Goal: Information Seeking & Learning: Check status

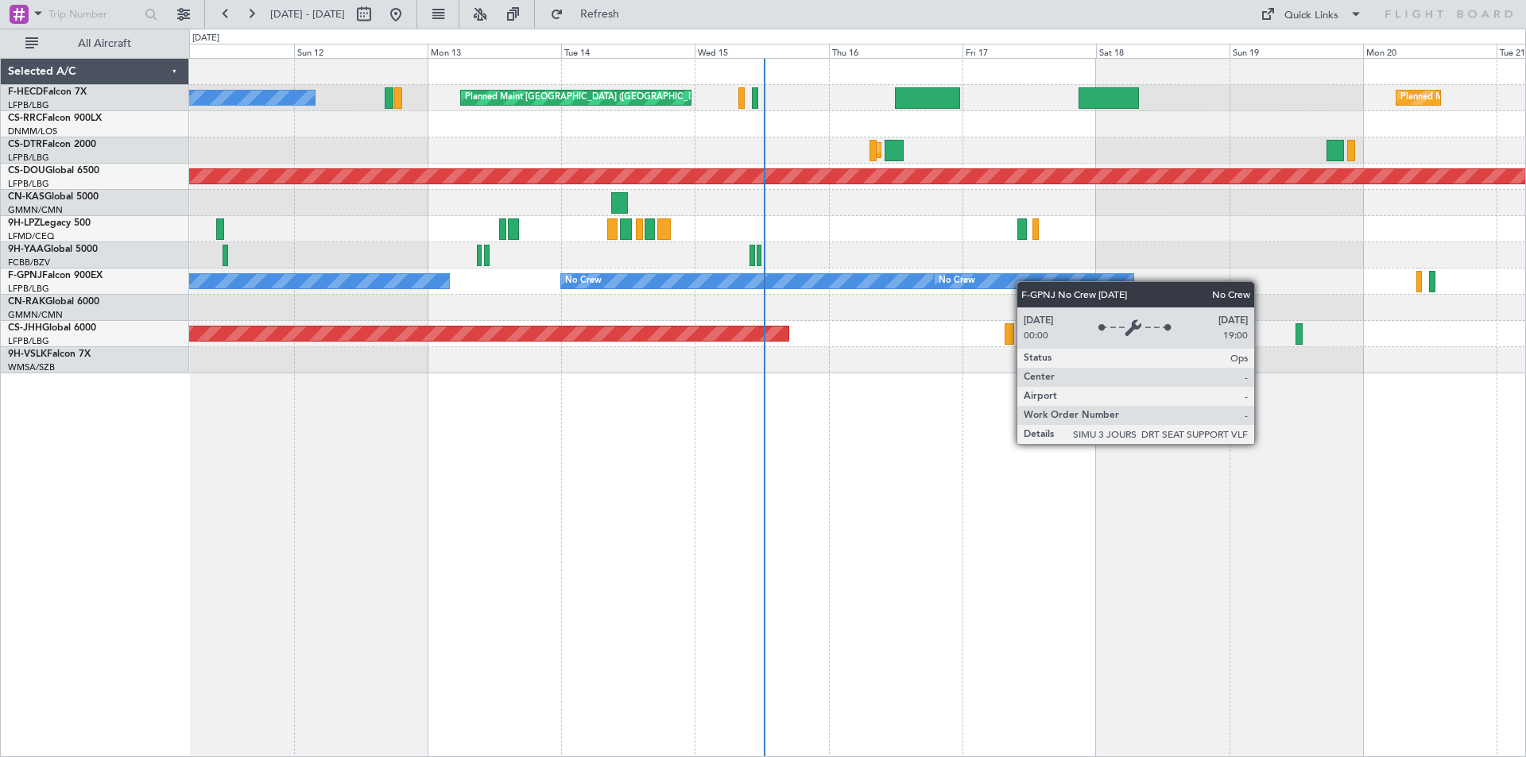
click at [0, 414] on html "[DATE] - [DATE] Refresh Quick Links All Aircraft Planned Maint [GEOGRAPHIC_DATA…" at bounding box center [763, 378] width 1526 height 757
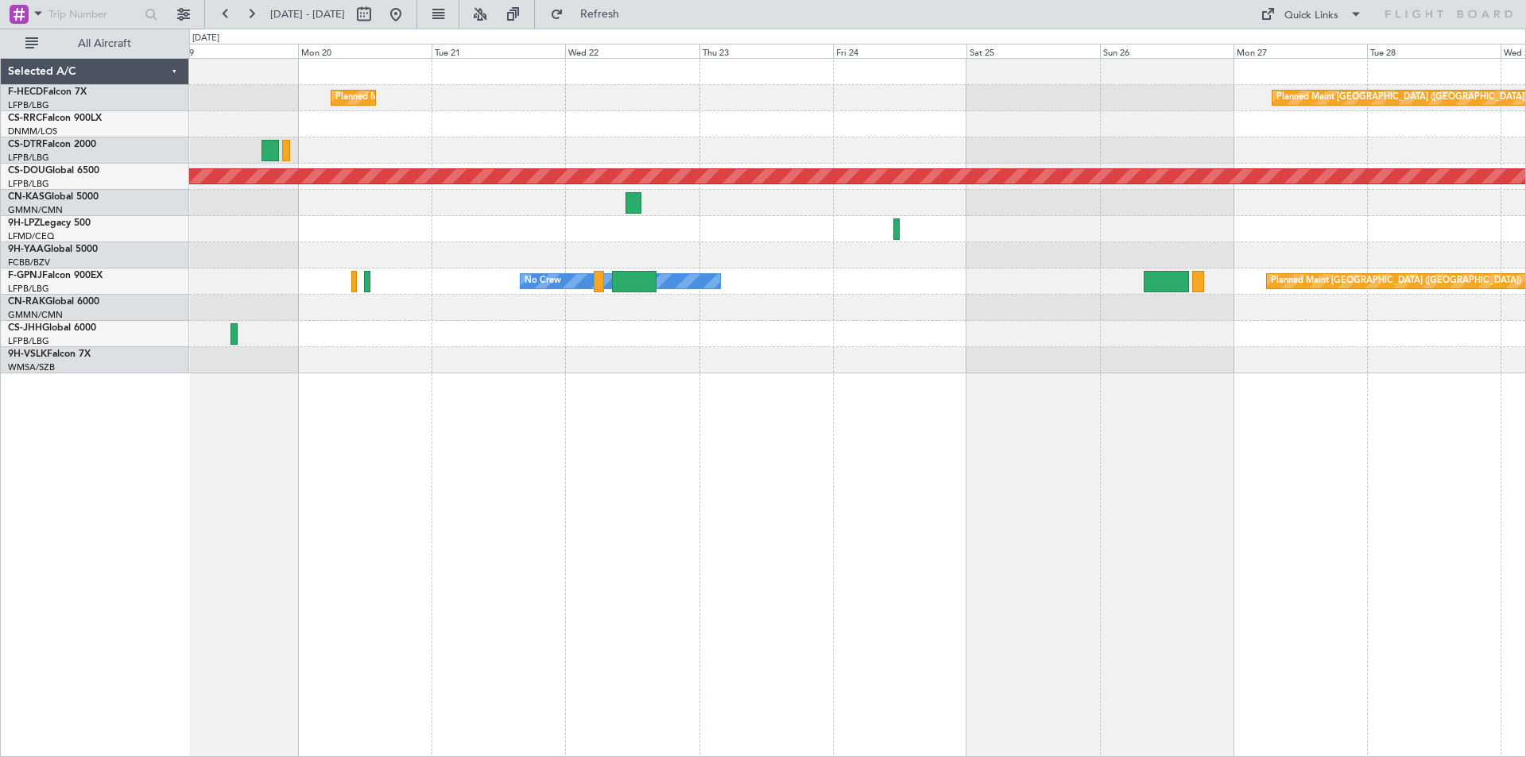
click at [644, 303] on div at bounding box center [857, 308] width 1336 height 26
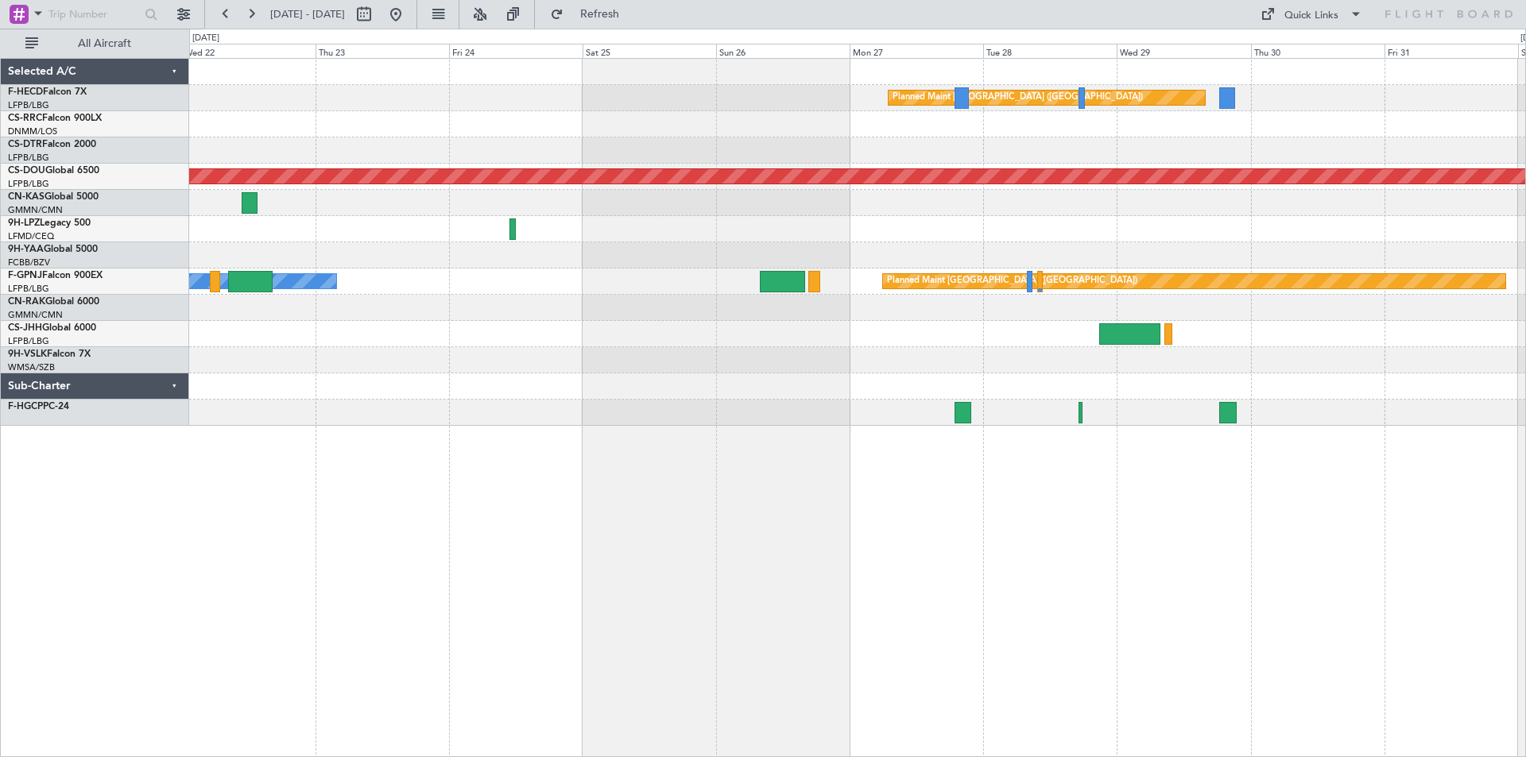
click at [846, 239] on div "Planned Maint [GEOGRAPHIC_DATA] ([GEOGRAPHIC_DATA]) Planned Maint [GEOGRAPHIC_D…" at bounding box center [857, 242] width 1336 height 367
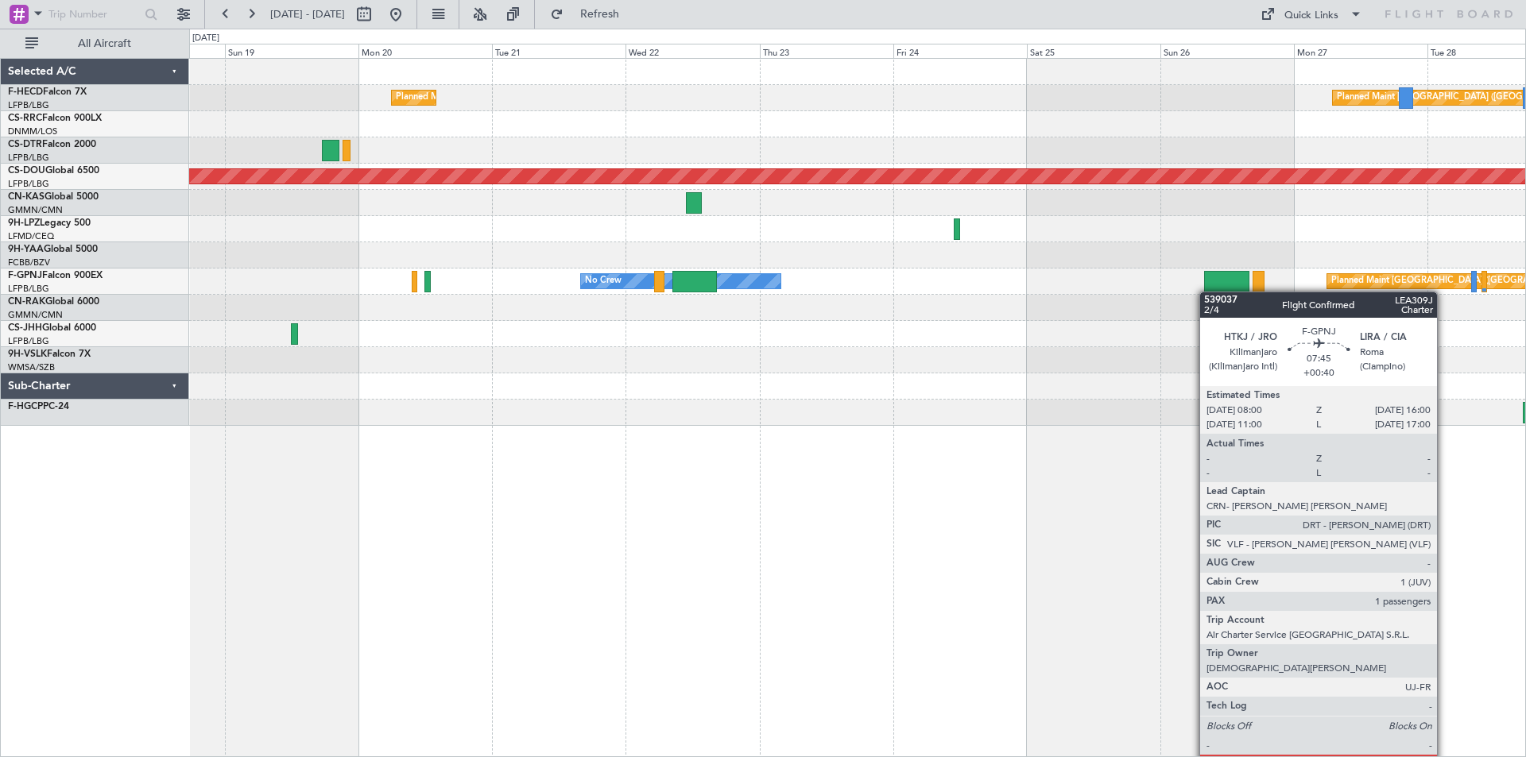
click at [1217, 291] on div "Planned Maint [GEOGRAPHIC_DATA] ([GEOGRAPHIC_DATA]) Planned Maint [GEOGRAPHIC_D…" at bounding box center [857, 242] width 1336 height 367
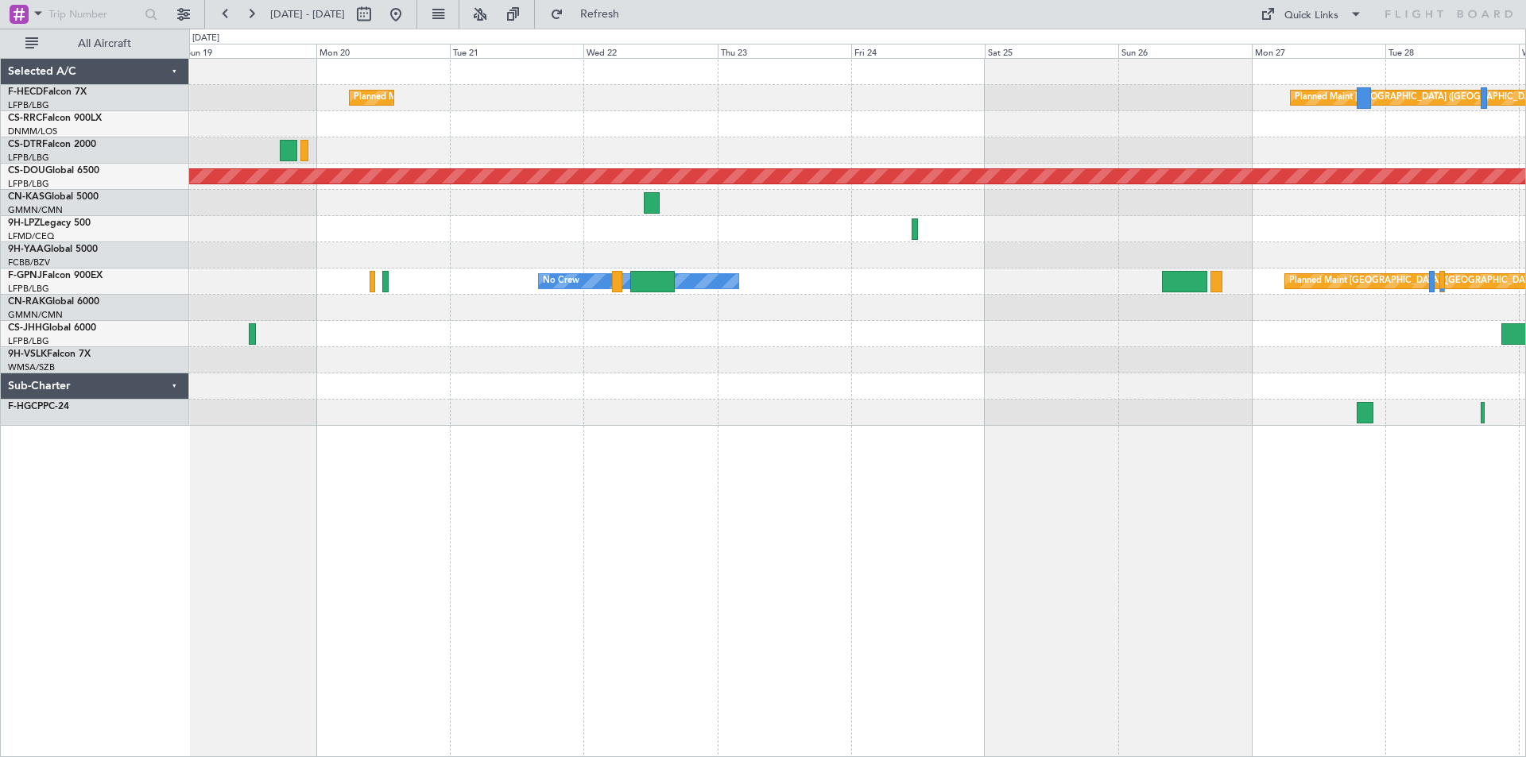
click at [668, 277] on div "Planned Maint [GEOGRAPHIC_DATA] ([GEOGRAPHIC_DATA]) Planned Maint [GEOGRAPHIC_D…" at bounding box center [857, 242] width 1336 height 367
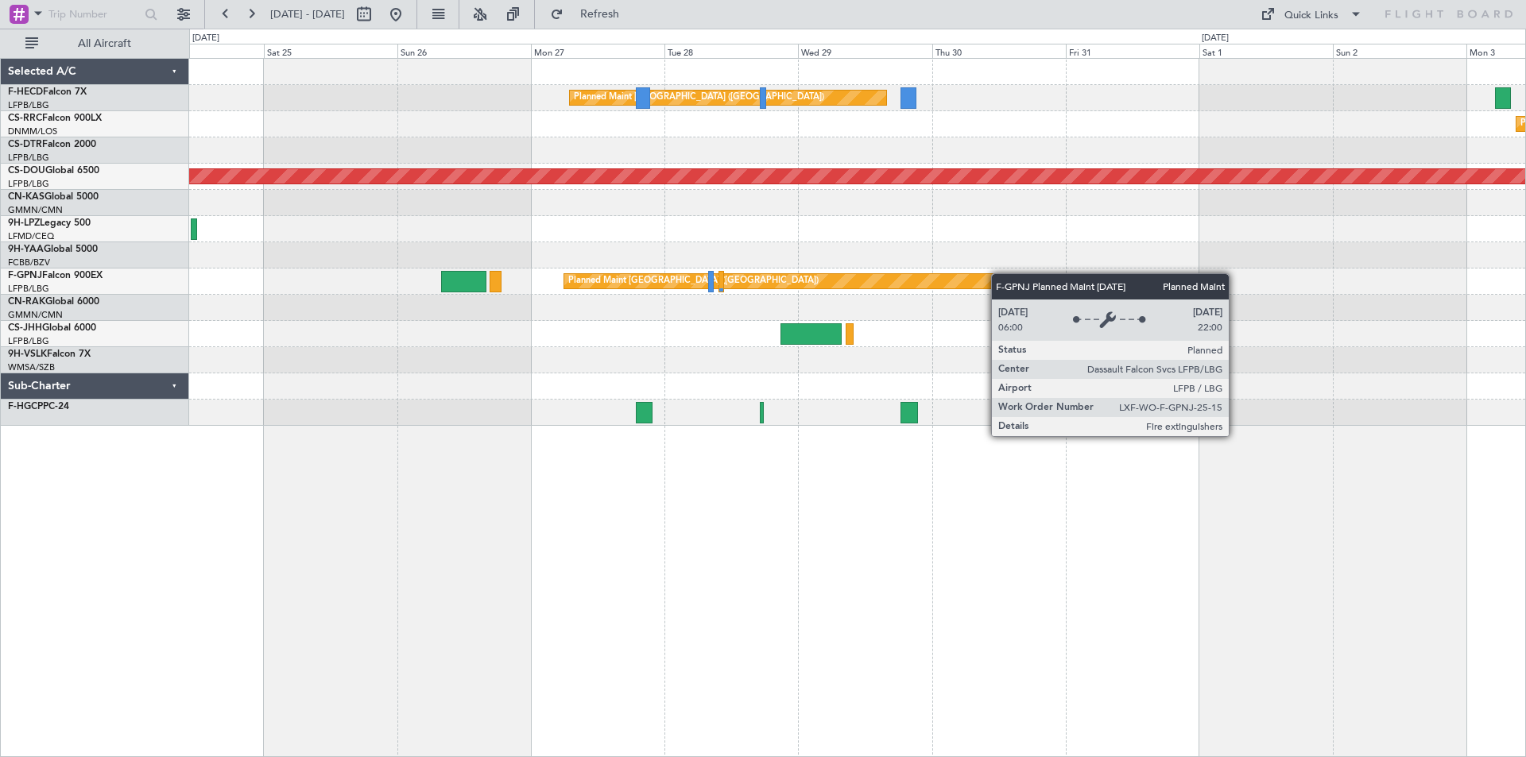
click at [987, 275] on div "Planned Maint [GEOGRAPHIC_DATA] ([GEOGRAPHIC_DATA])" at bounding box center [875, 281] width 622 height 14
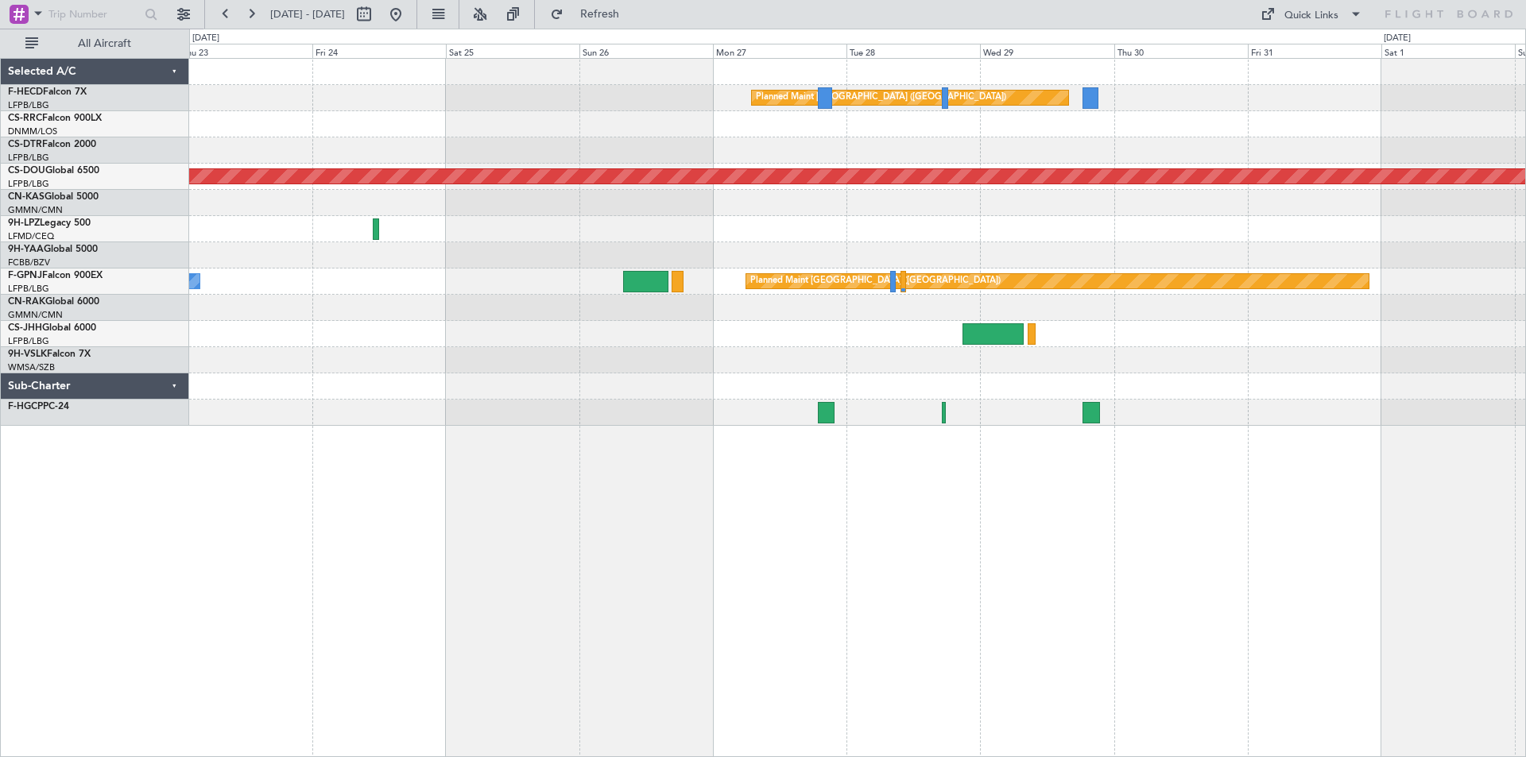
click at [956, 271] on div "Planned Maint [GEOGRAPHIC_DATA] ([GEOGRAPHIC_DATA]) Planned Maint [GEOGRAPHIC_D…" at bounding box center [857, 242] width 1336 height 367
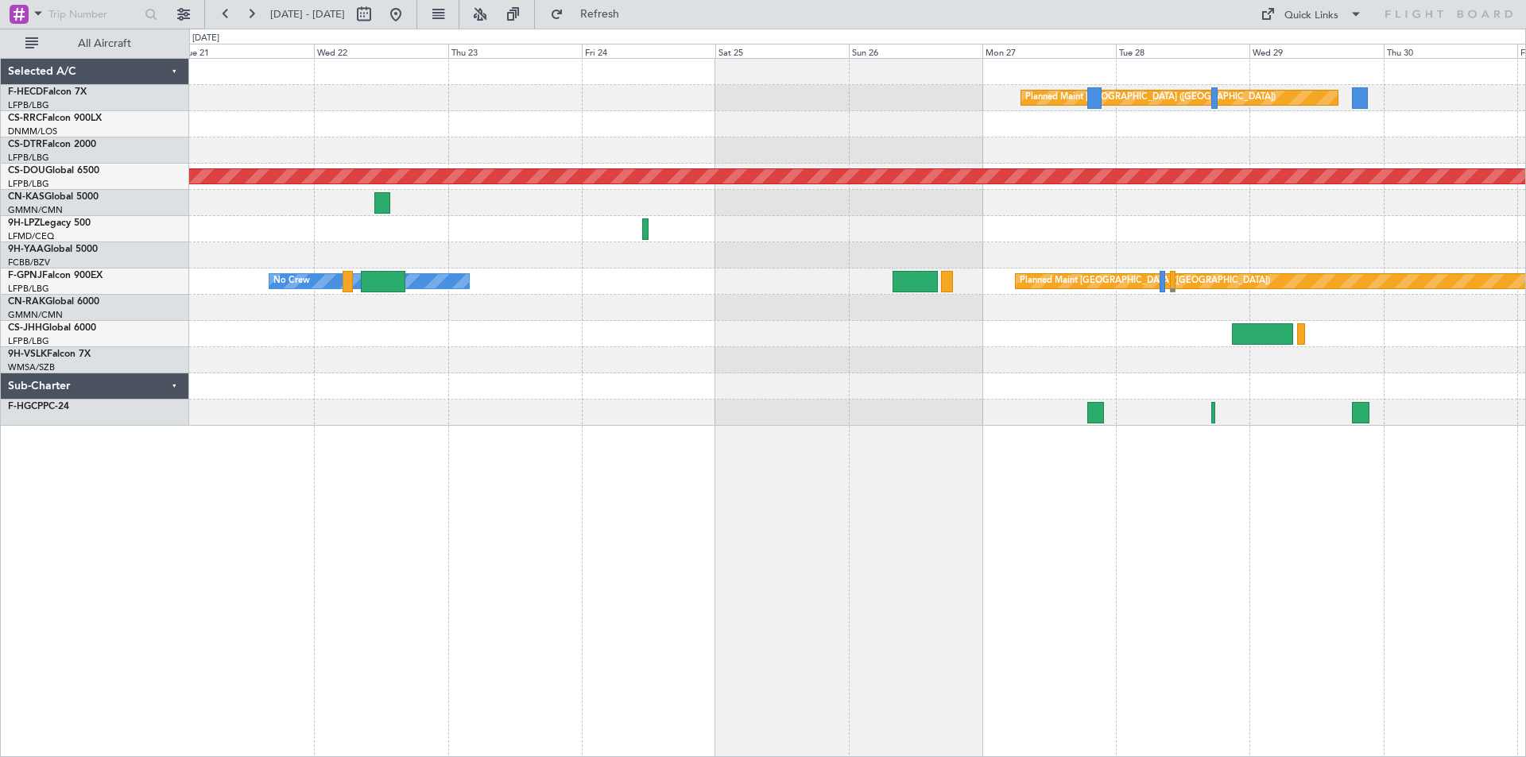
click at [1139, 232] on div "Planned Maint [GEOGRAPHIC_DATA] ([GEOGRAPHIC_DATA]) Planned Maint [GEOGRAPHIC_D…" at bounding box center [857, 242] width 1336 height 367
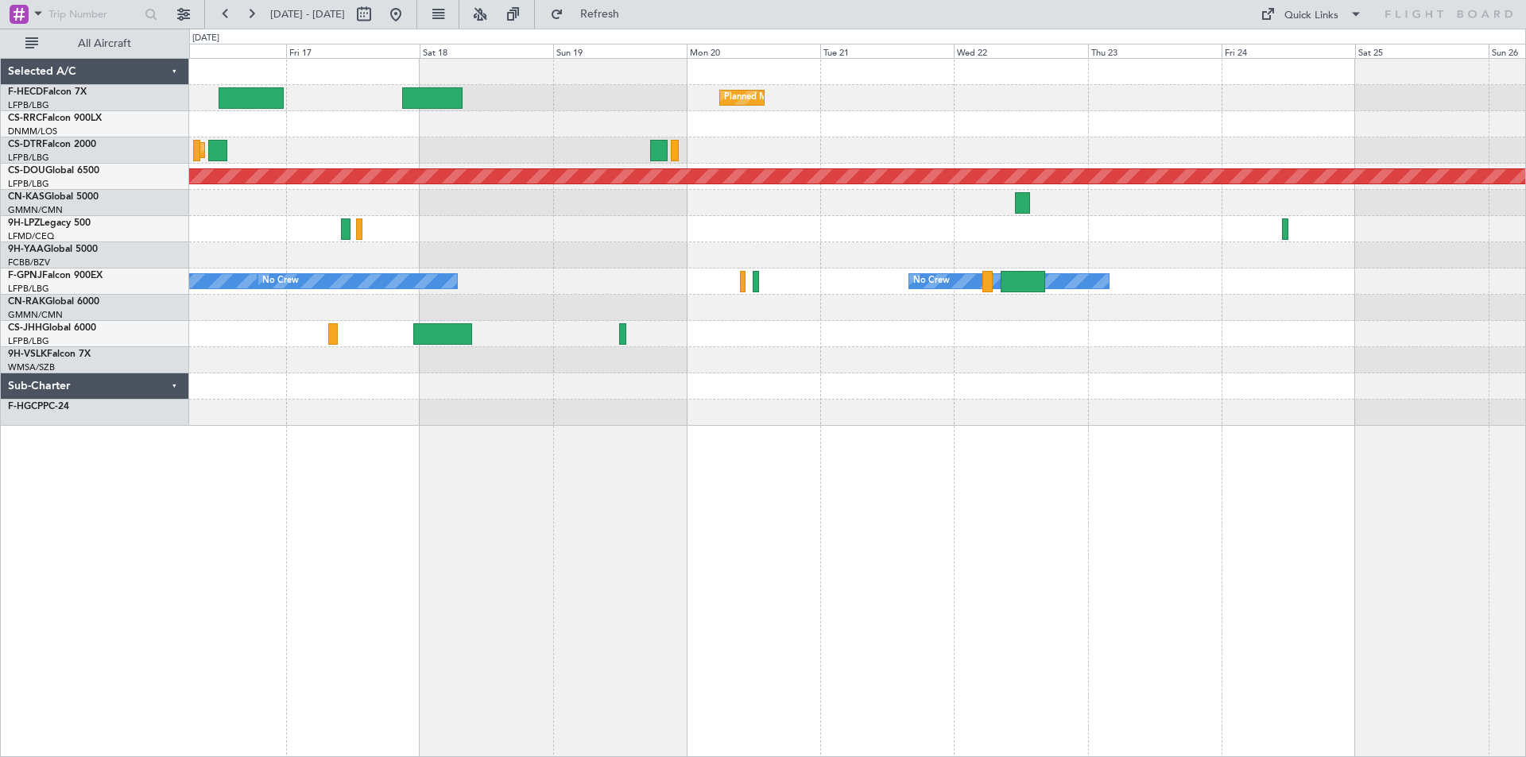
click at [1171, 284] on div "Planned Maint [GEOGRAPHIC_DATA] ([GEOGRAPHIC_DATA]) Planned Maint [GEOGRAPHIC_D…" at bounding box center [857, 242] width 1336 height 367
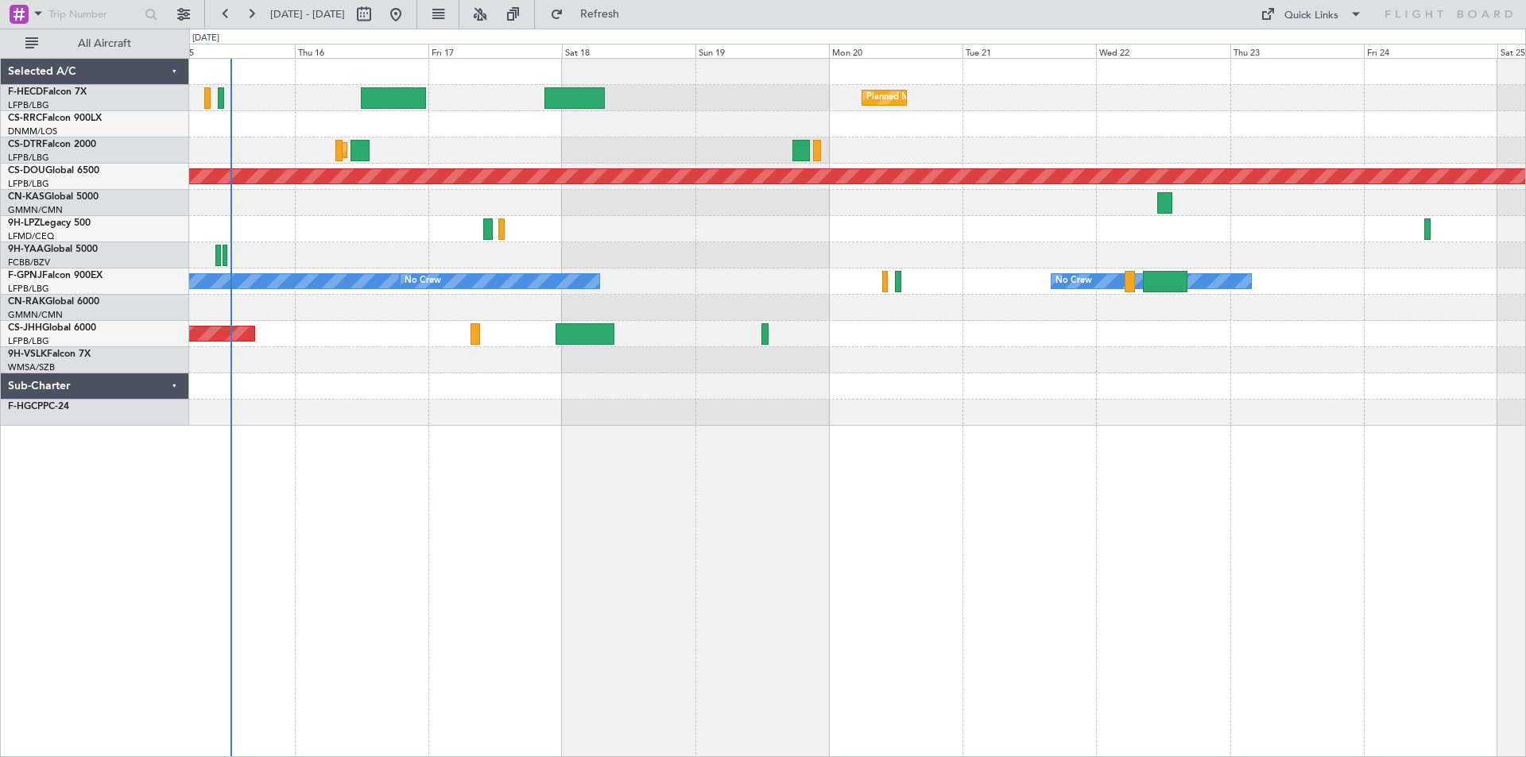
click at [779, 232] on div at bounding box center [857, 229] width 1336 height 26
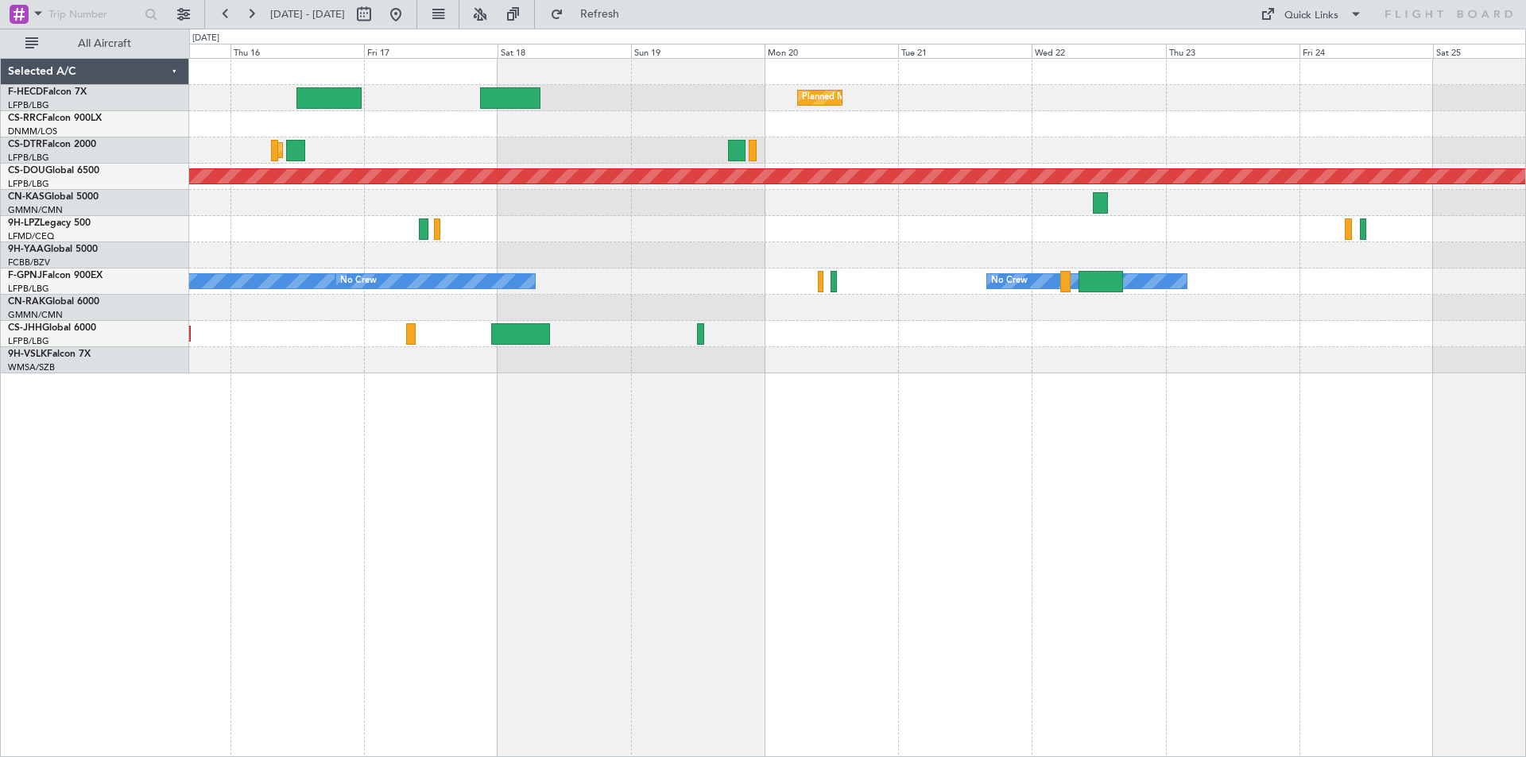
click at [625, 218] on div "Planned Maint [GEOGRAPHIC_DATA] ([GEOGRAPHIC_DATA]) Planned Maint [GEOGRAPHIC_D…" at bounding box center [857, 216] width 1336 height 315
click at [815, 328] on div "Planned Maint [GEOGRAPHIC_DATA] ([GEOGRAPHIC_DATA])" at bounding box center [857, 334] width 1336 height 26
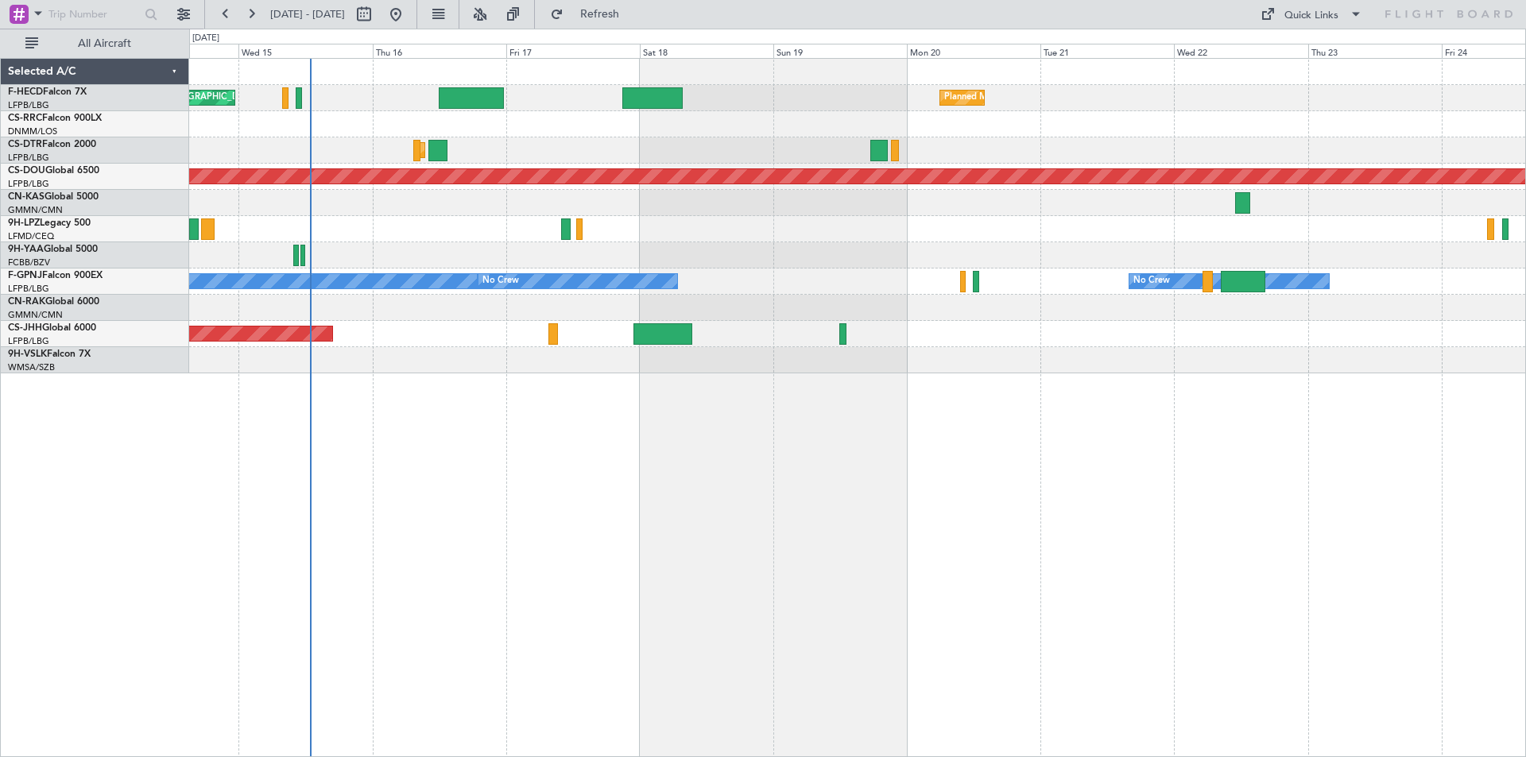
click at [896, 234] on div "Planned Maint [GEOGRAPHIC_DATA] ([GEOGRAPHIC_DATA]) Planned Maint [GEOGRAPHIC_D…" at bounding box center [857, 216] width 1336 height 315
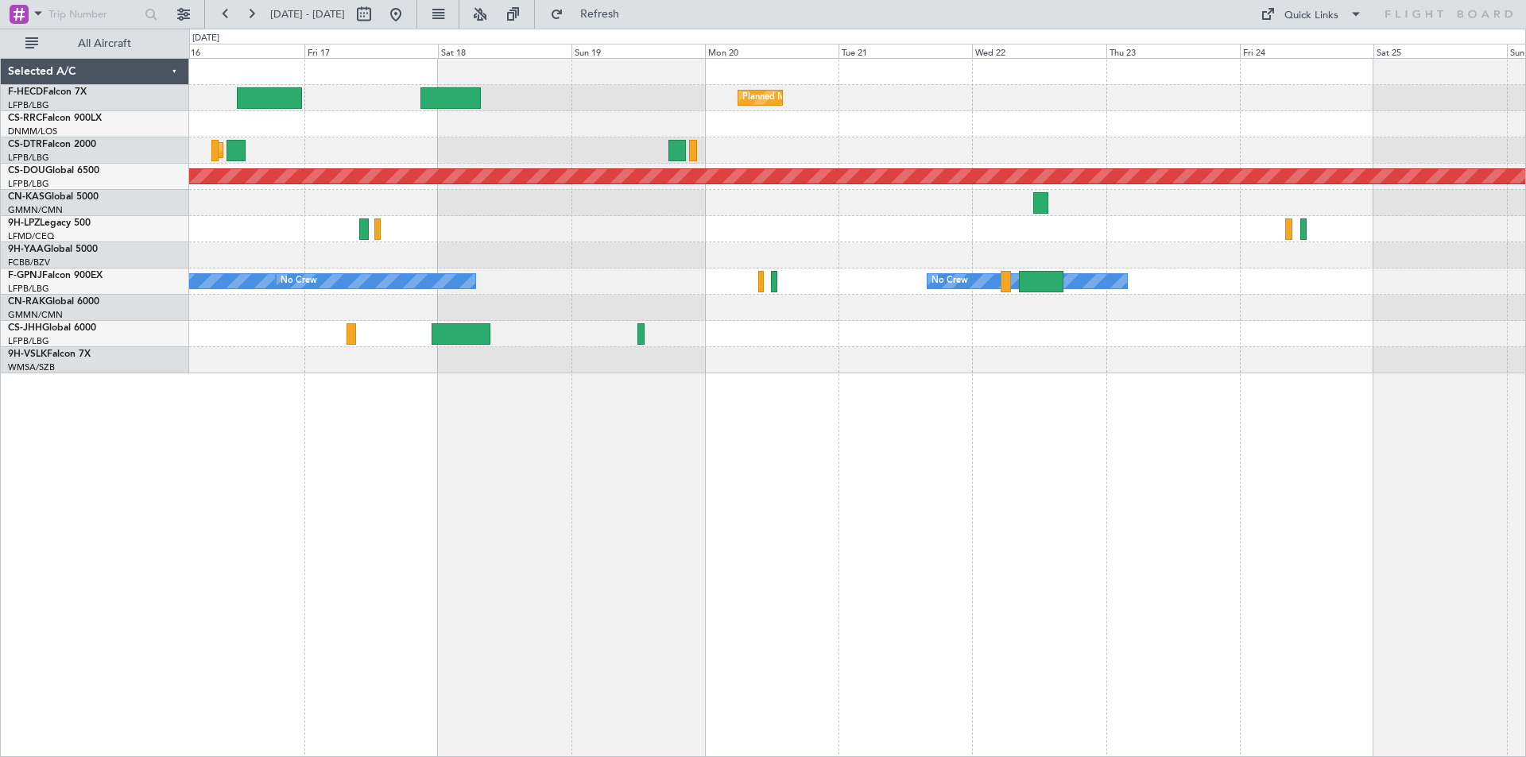
click at [841, 309] on div "Planned Maint [GEOGRAPHIC_DATA] ([GEOGRAPHIC_DATA]) Planned Maint [GEOGRAPHIC_D…" at bounding box center [857, 216] width 1336 height 315
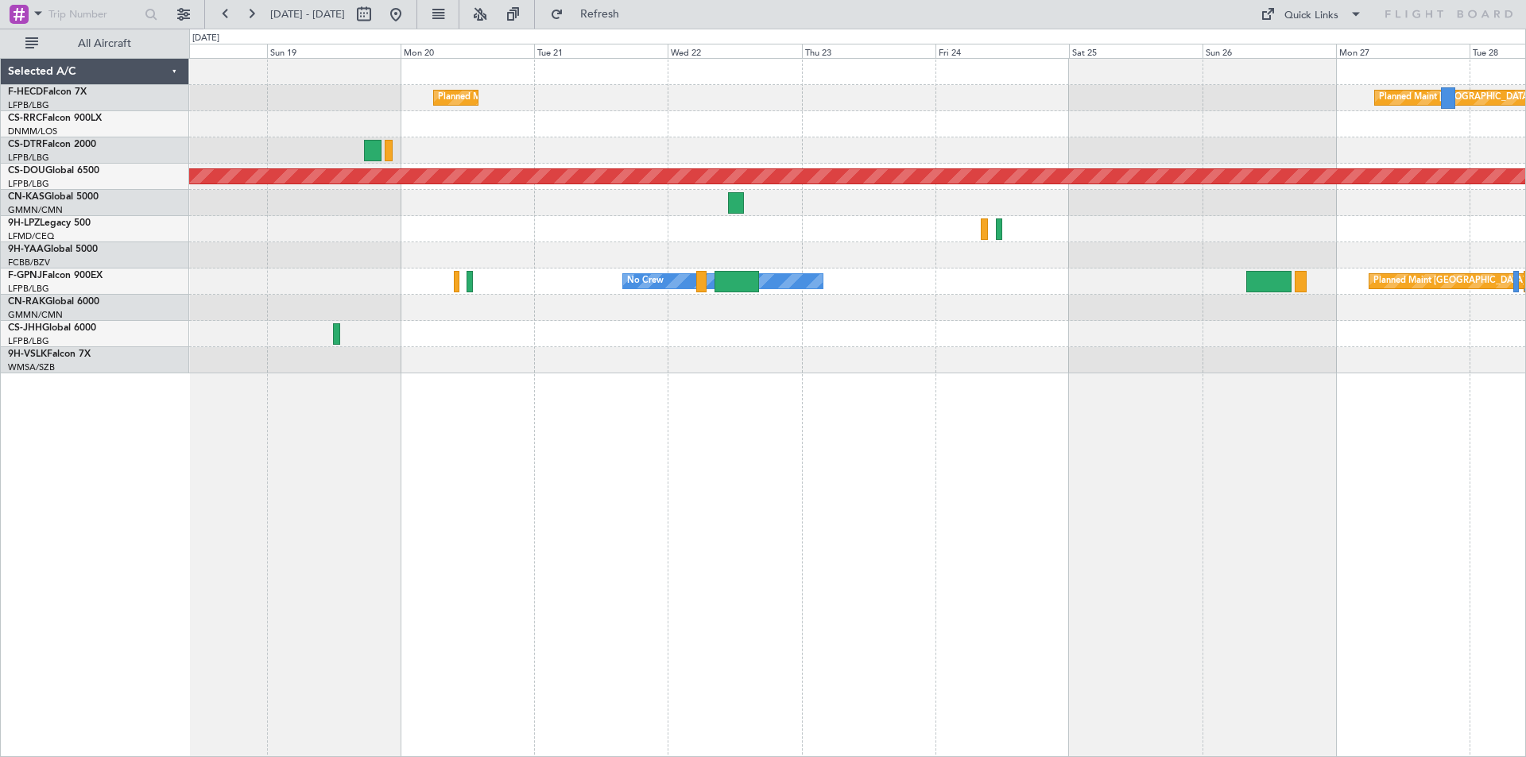
click at [867, 296] on div "Planned Maint [GEOGRAPHIC_DATA] ([GEOGRAPHIC_DATA]) Planned Maint [GEOGRAPHIC_D…" at bounding box center [857, 216] width 1336 height 315
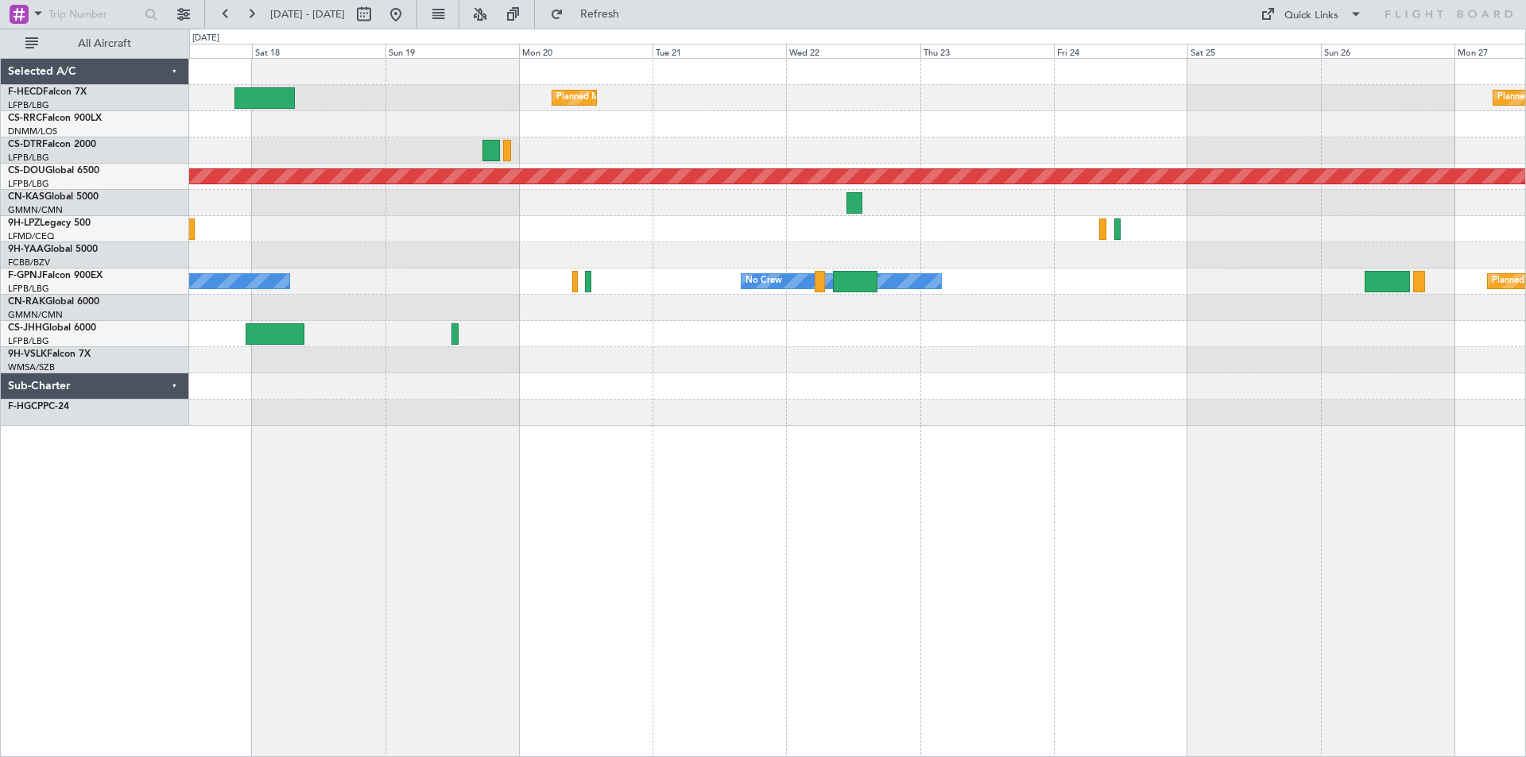
click at [1525, 440] on html "[DATE] - [DATE] Refresh Quick Links All Aircraft Planned Maint [GEOGRAPHIC_DATA…" at bounding box center [763, 378] width 1526 height 757
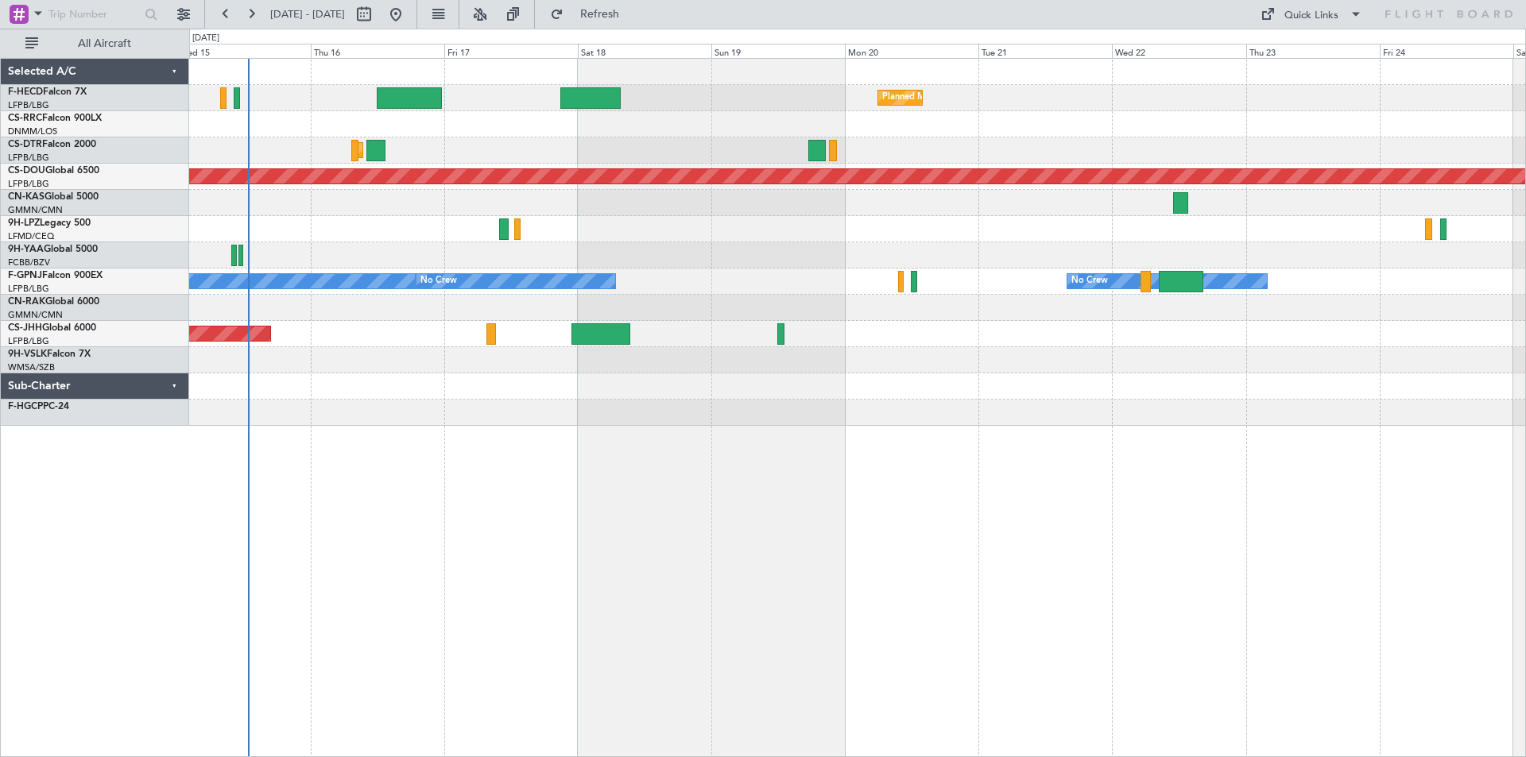
click at [1085, 424] on div "Planned Maint [GEOGRAPHIC_DATA] ([GEOGRAPHIC_DATA]) Planned Maint [GEOGRAPHIC_D…" at bounding box center [857, 242] width 1336 height 367
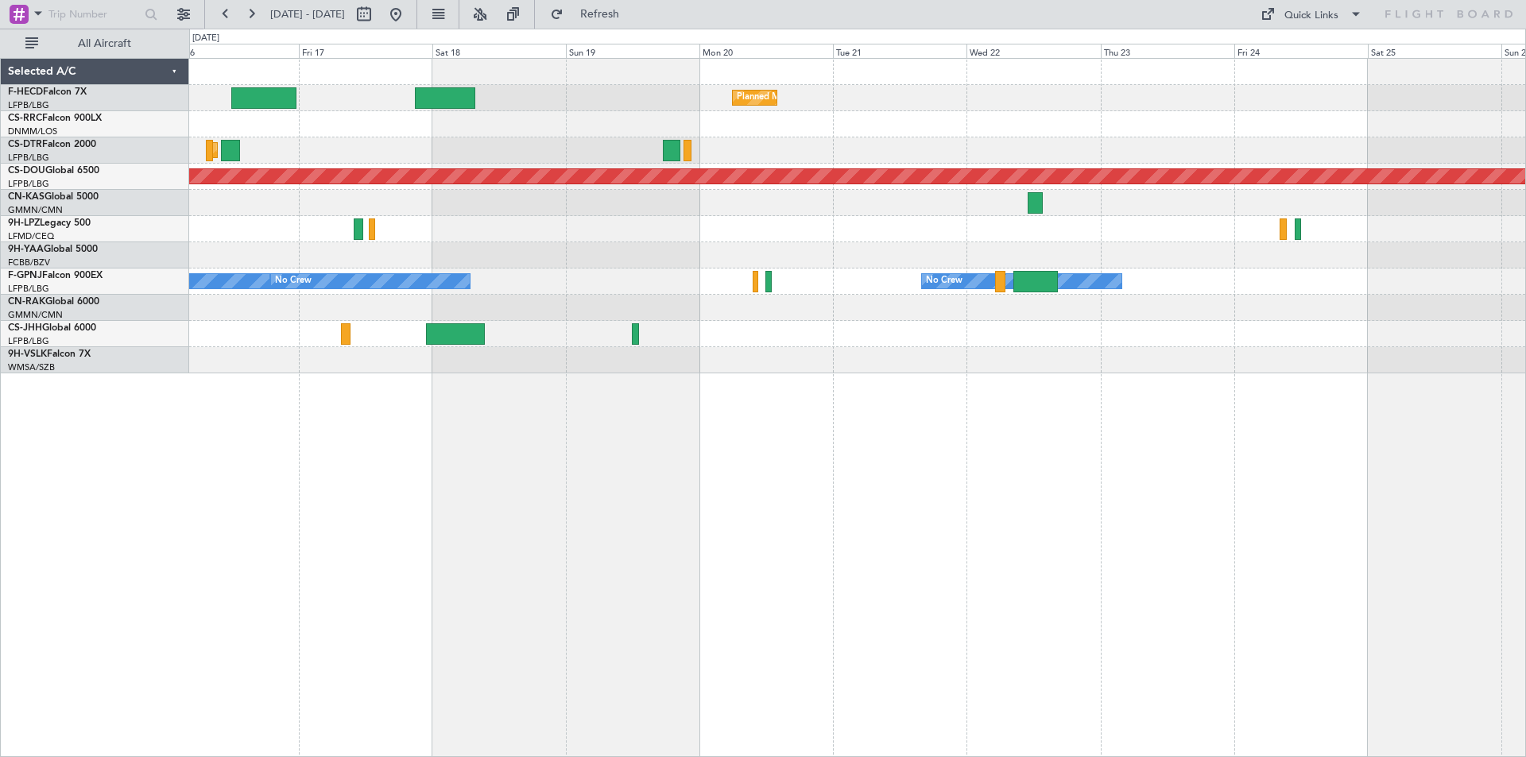
click at [693, 386] on div "Planned Maint [GEOGRAPHIC_DATA] ([GEOGRAPHIC_DATA]) Planned Maint [GEOGRAPHIC_D…" at bounding box center [857, 407] width 1337 height 699
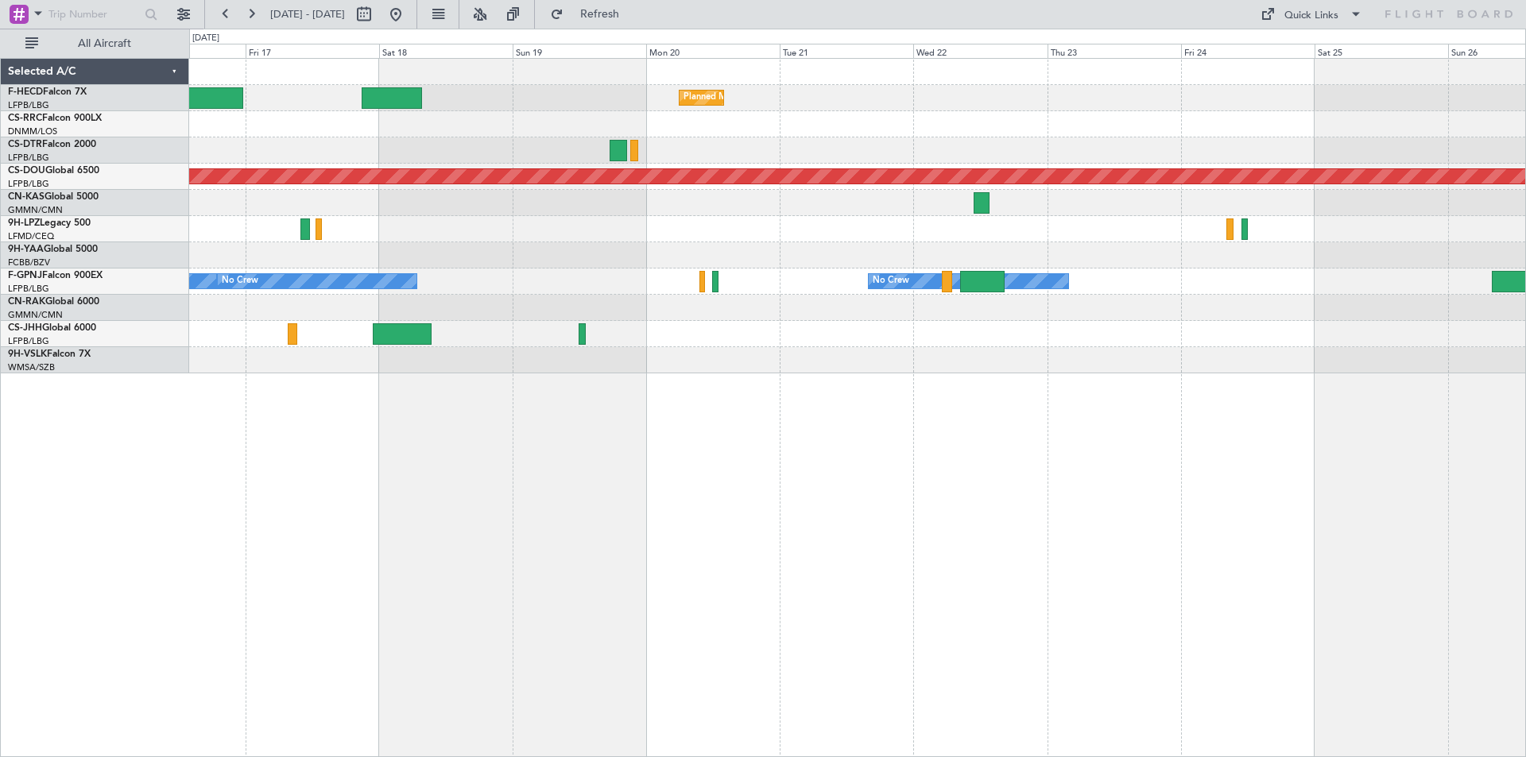
click at [743, 334] on div "Planned Maint [GEOGRAPHIC_DATA] ([GEOGRAPHIC_DATA]) Planned Maint [GEOGRAPHIC_D…" at bounding box center [857, 216] width 1336 height 315
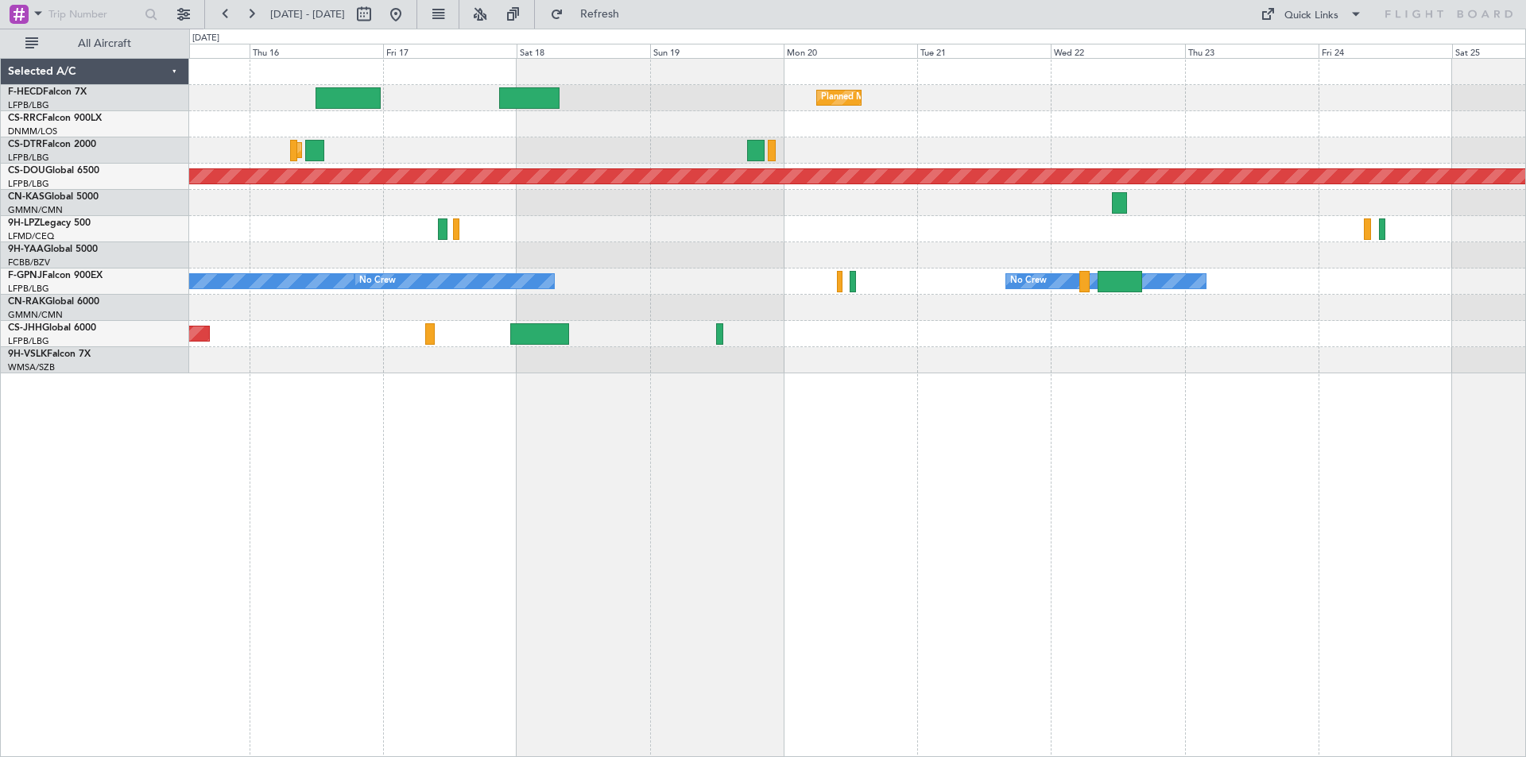
click at [814, 411] on div "Planned Maint [GEOGRAPHIC_DATA] ([GEOGRAPHIC_DATA]) Planned Maint [GEOGRAPHIC_D…" at bounding box center [857, 407] width 1337 height 699
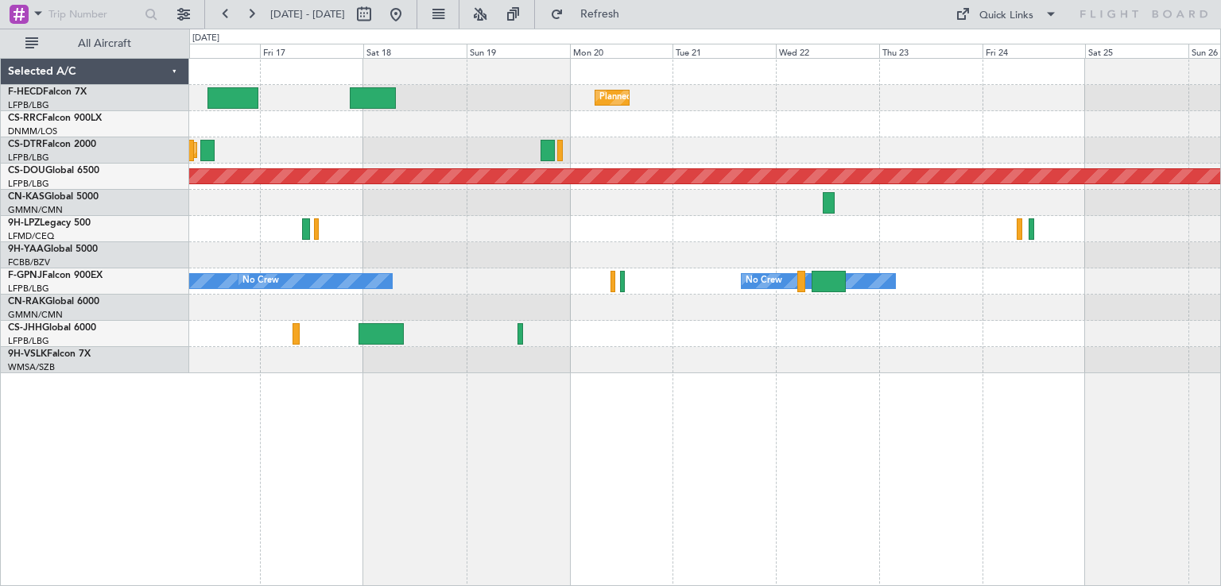
click at [642, 190] on div "Planned Maint [GEOGRAPHIC_DATA] ([GEOGRAPHIC_DATA]) Planned Maint [GEOGRAPHIC_D…" at bounding box center [704, 216] width 1031 height 315
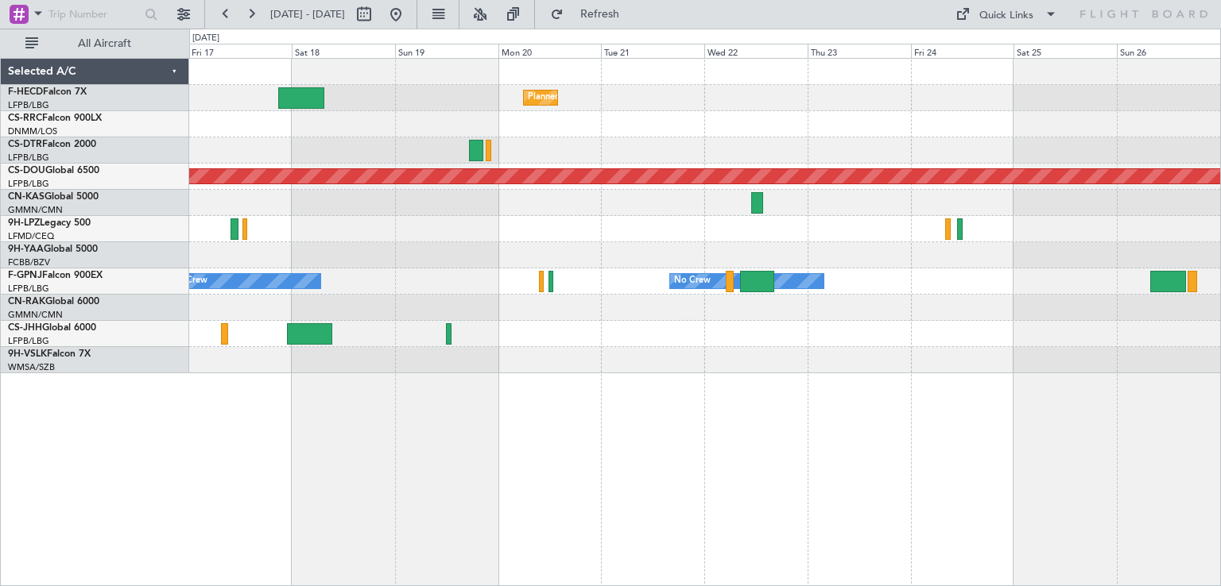
click at [549, 170] on div "Planned Maint London ([GEOGRAPHIC_DATA])" at bounding box center [704, 177] width 1031 height 26
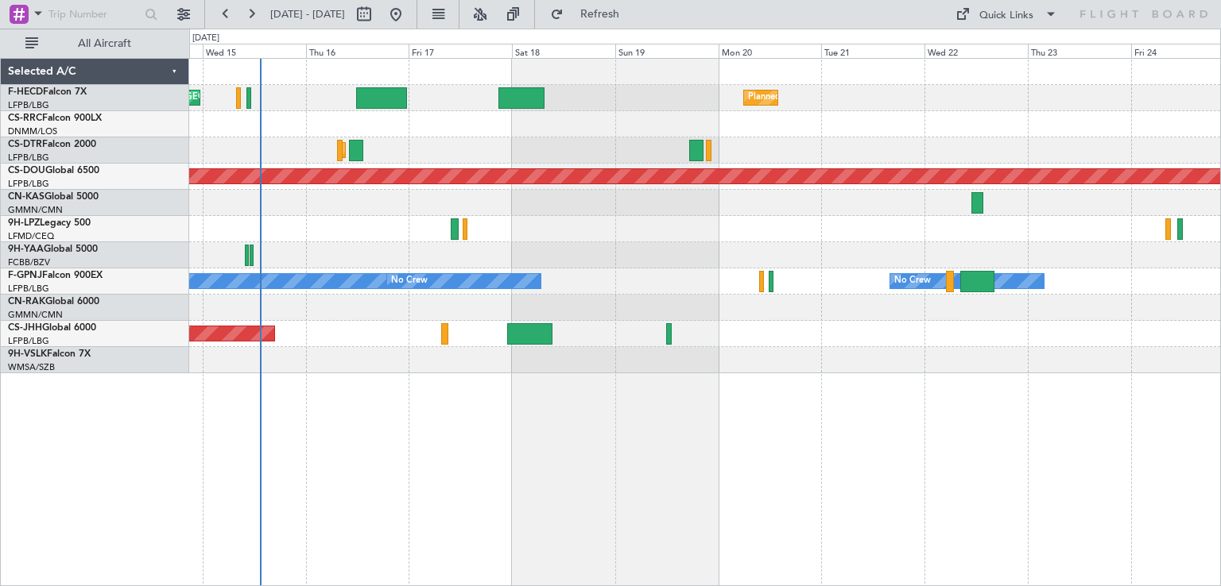
click at [846, 415] on div "Planned Maint [GEOGRAPHIC_DATA] ([GEOGRAPHIC_DATA]) Planned Maint [GEOGRAPHIC_D…" at bounding box center [704, 322] width 1031 height 528
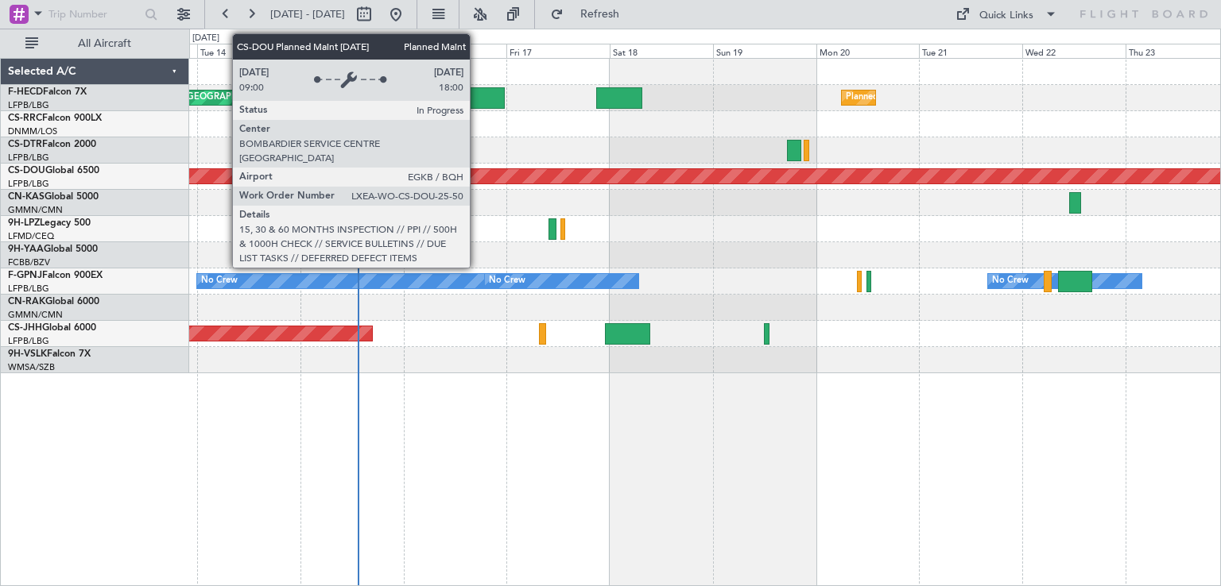
click at [627, 192] on div "Planned Maint [GEOGRAPHIC_DATA] ([GEOGRAPHIC_DATA]) Planned Maint [GEOGRAPHIC_D…" at bounding box center [704, 216] width 1031 height 315
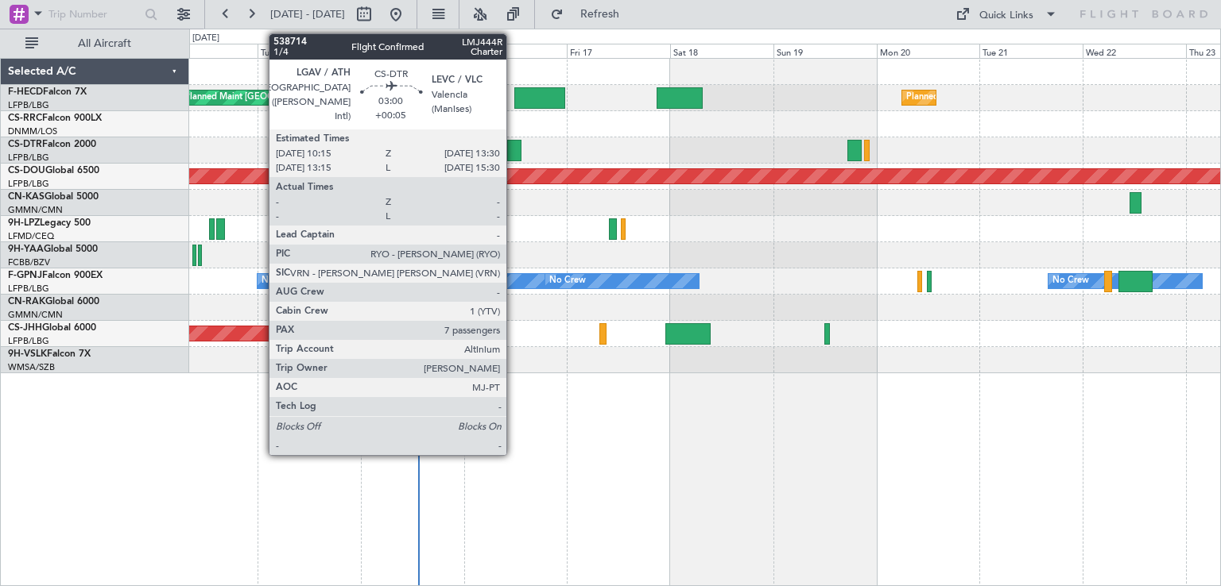
click at [513, 145] on div at bounding box center [514, 150] width 14 height 21
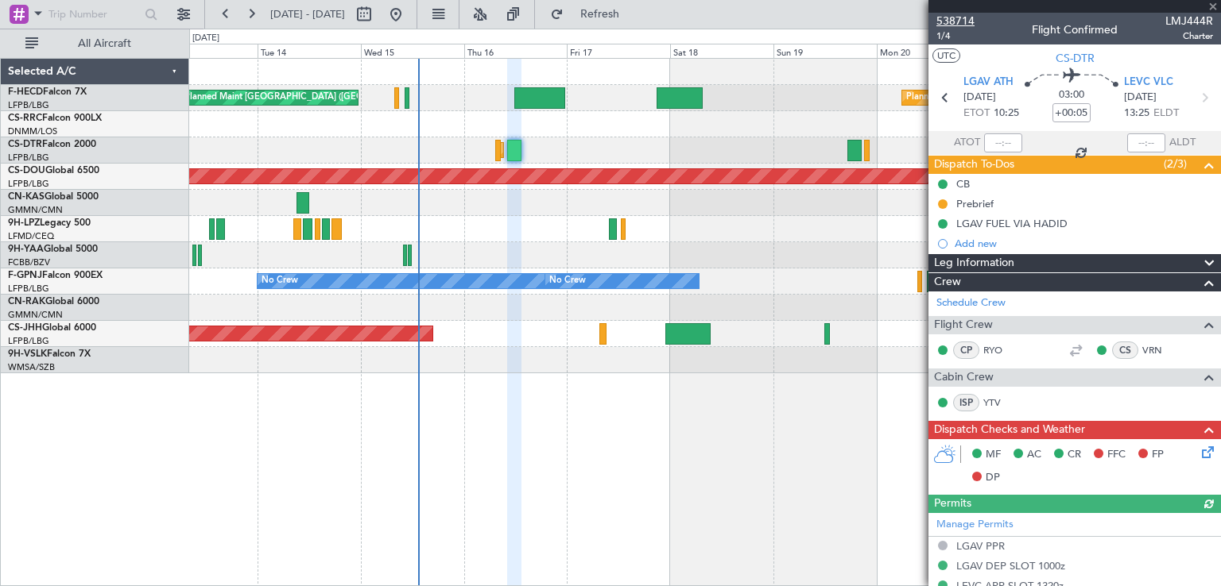
click at [963, 20] on span "538714" at bounding box center [955, 21] width 38 height 17
click at [548, 217] on div "No Crew" at bounding box center [704, 229] width 1031 height 26
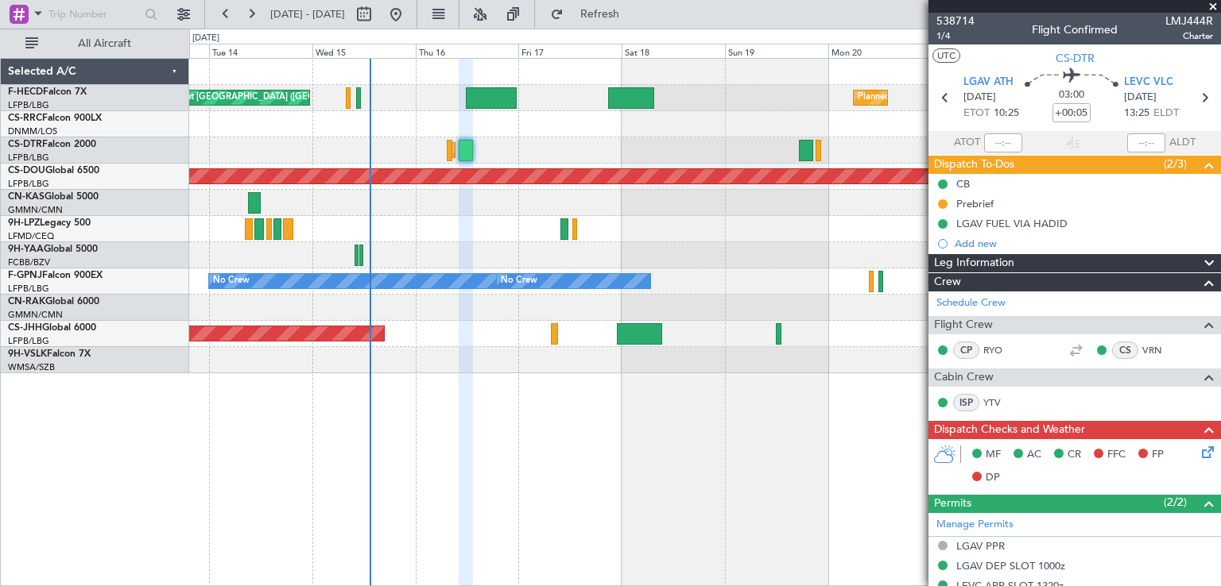
click at [495, 218] on div at bounding box center [704, 229] width 1031 height 26
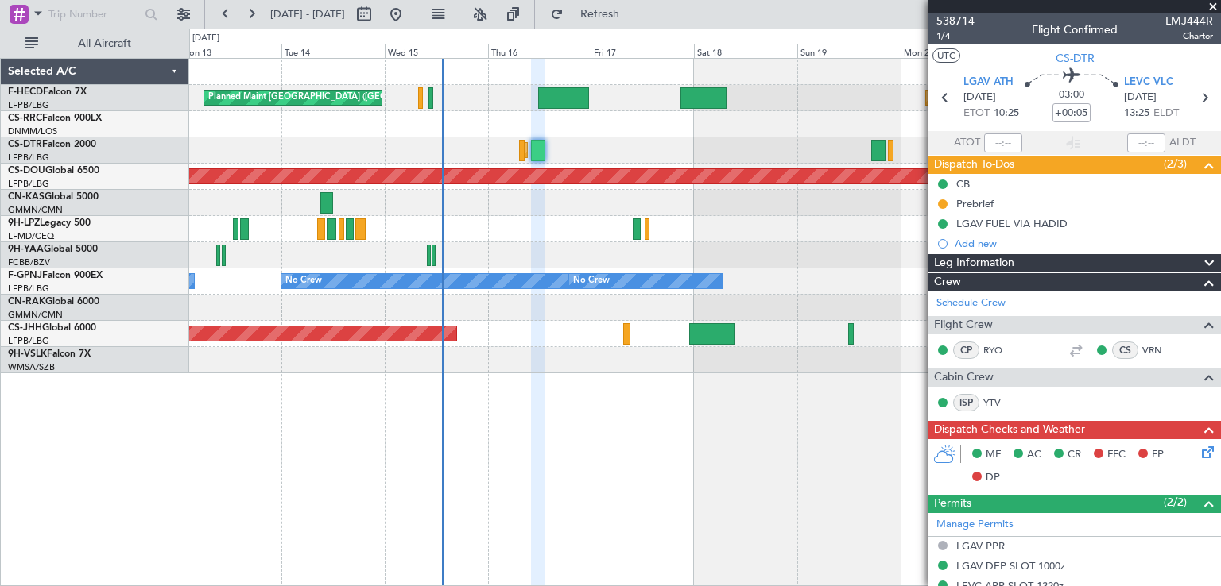
click at [407, 227] on div "No Crew" at bounding box center [704, 229] width 1031 height 26
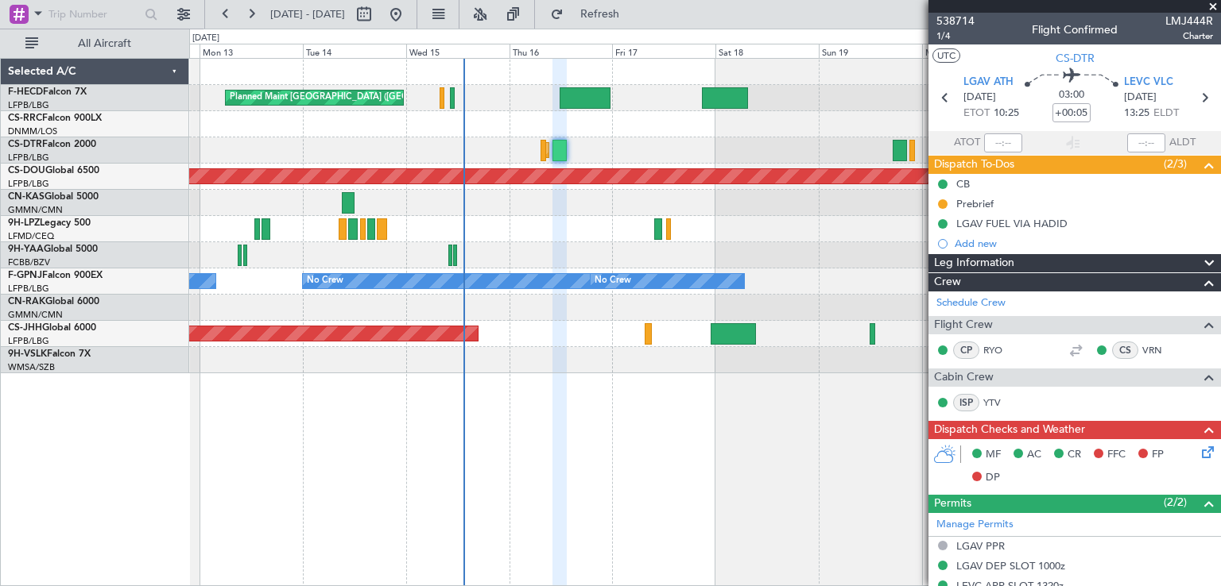
click at [569, 213] on div "Planned Maint [GEOGRAPHIC_DATA] ([GEOGRAPHIC_DATA]) Planned Maint [GEOGRAPHIC_D…" at bounding box center [704, 216] width 1031 height 315
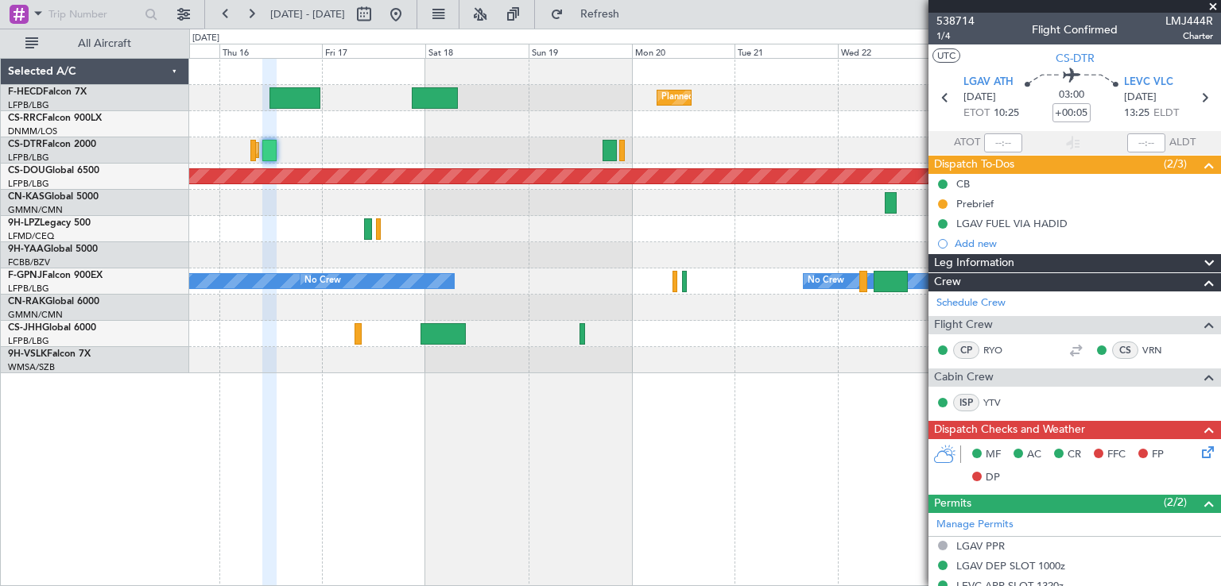
click at [586, 231] on div "Planned Maint [GEOGRAPHIC_DATA] ([GEOGRAPHIC_DATA]) Planned Maint [GEOGRAPHIC_D…" at bounding box center [704, 216] width 1031 height 315
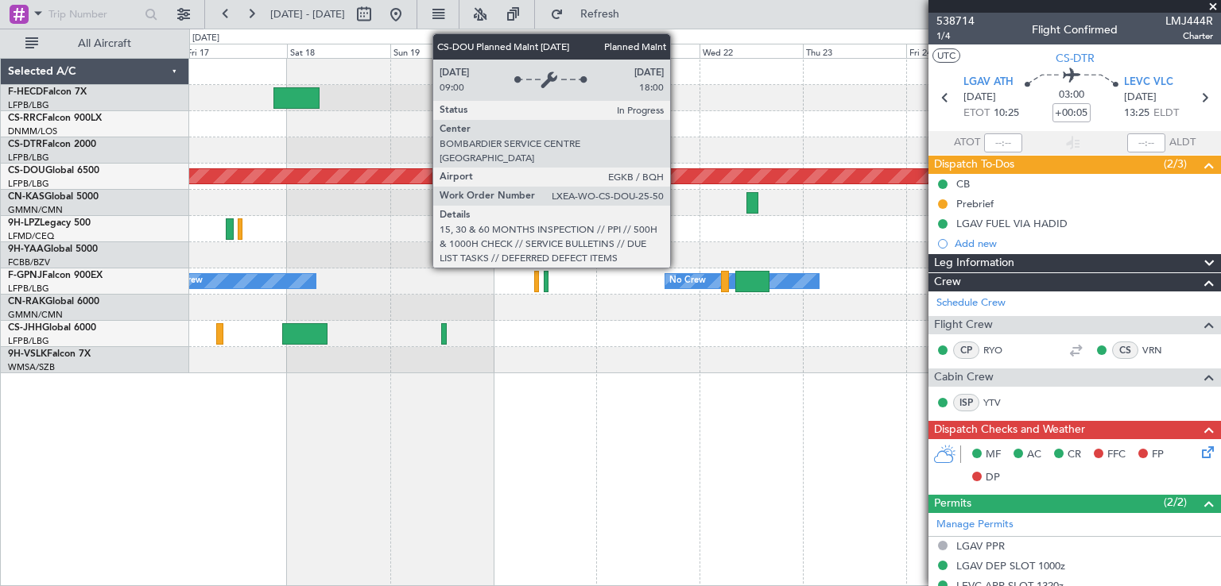
click at [608, 178] on div "Planned Maint London ([GEOGRAPHIC_DATA])" at bounding box center [704, 176] width 3091 height 14
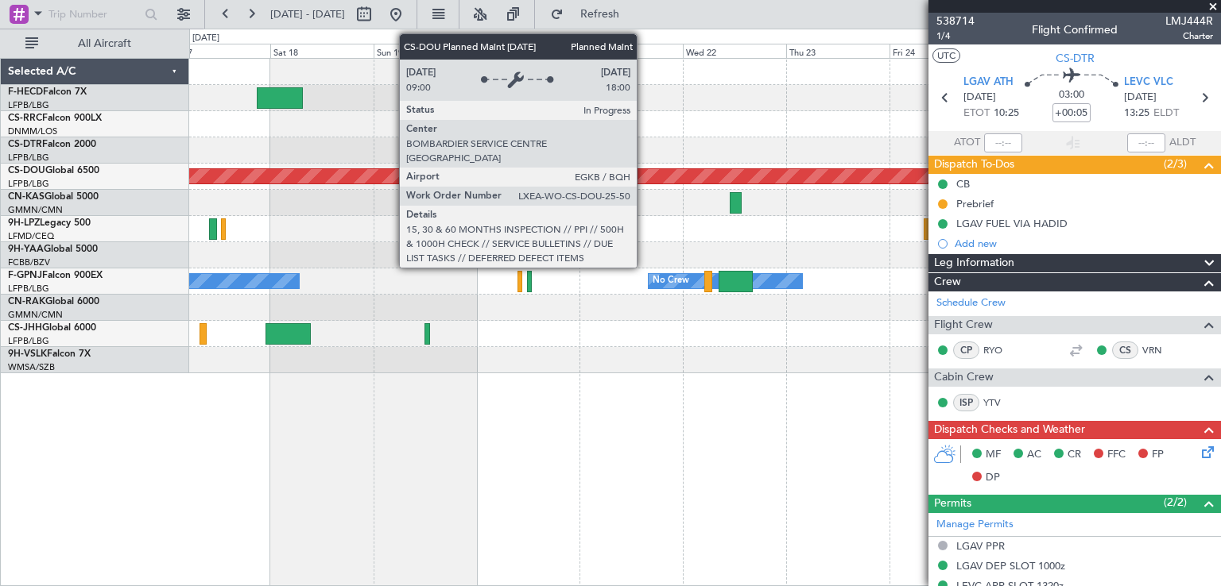
click at [609, 186] on div "Planned Maint London ([GEOGRAPHIC_DATA])" at bounding box center [704, 177] width 1031 height 26
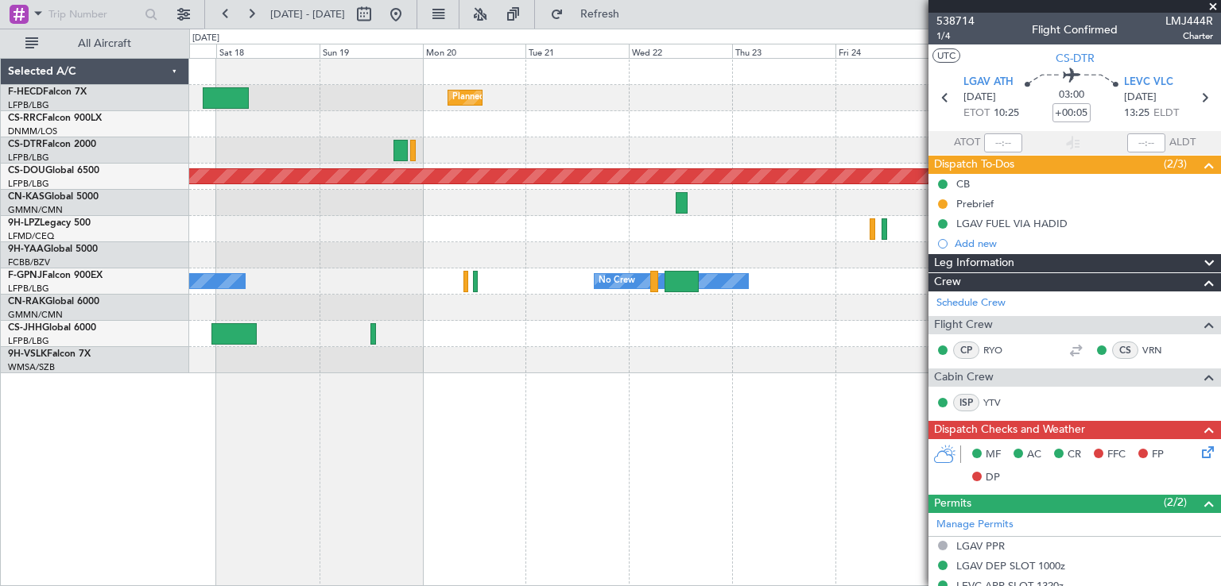
click at [620, 242] on div "Planned Maint [GEOGRAPHIC_DATA] ([GEOGRAPHIC_DATA]) Planned Maint [GEOGRAPHIC_D…" at bounding box center [704, 216] width 1031 height 315
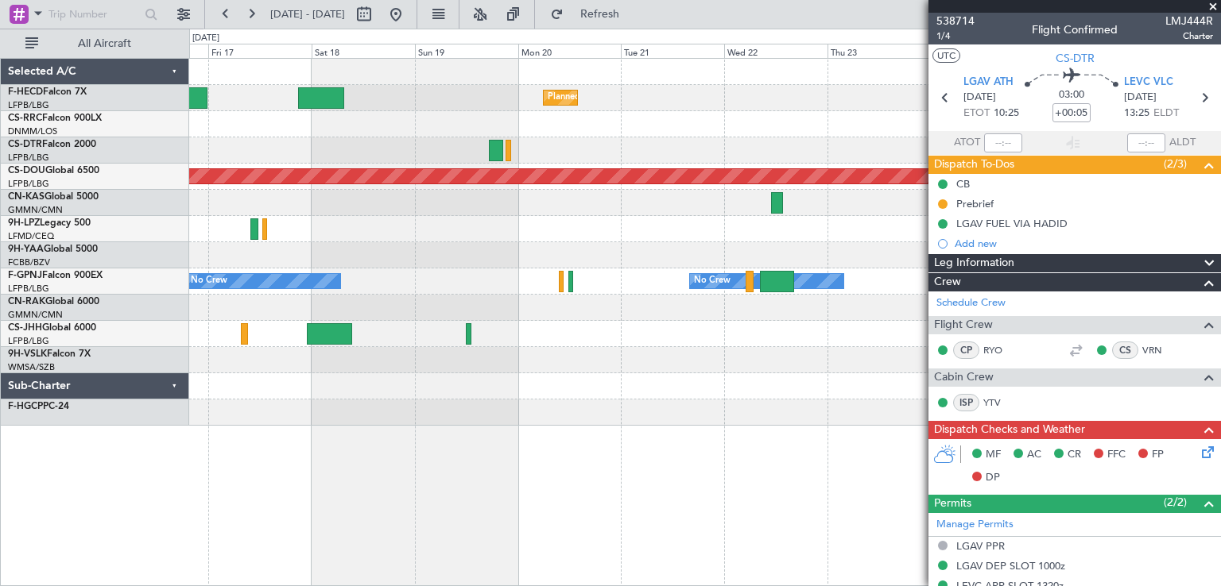
click at [537, 247] on div at bounding box center [704, 255] width 1031 height 26
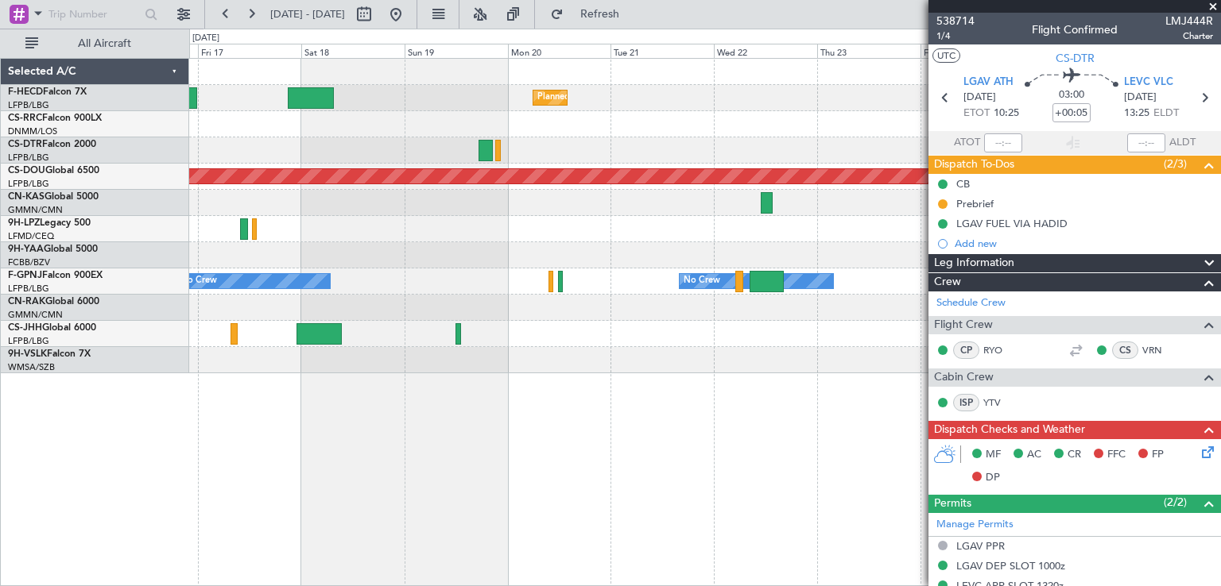
click at [550, 265] on div at bounding box center [704, 255] width 1031 height 26
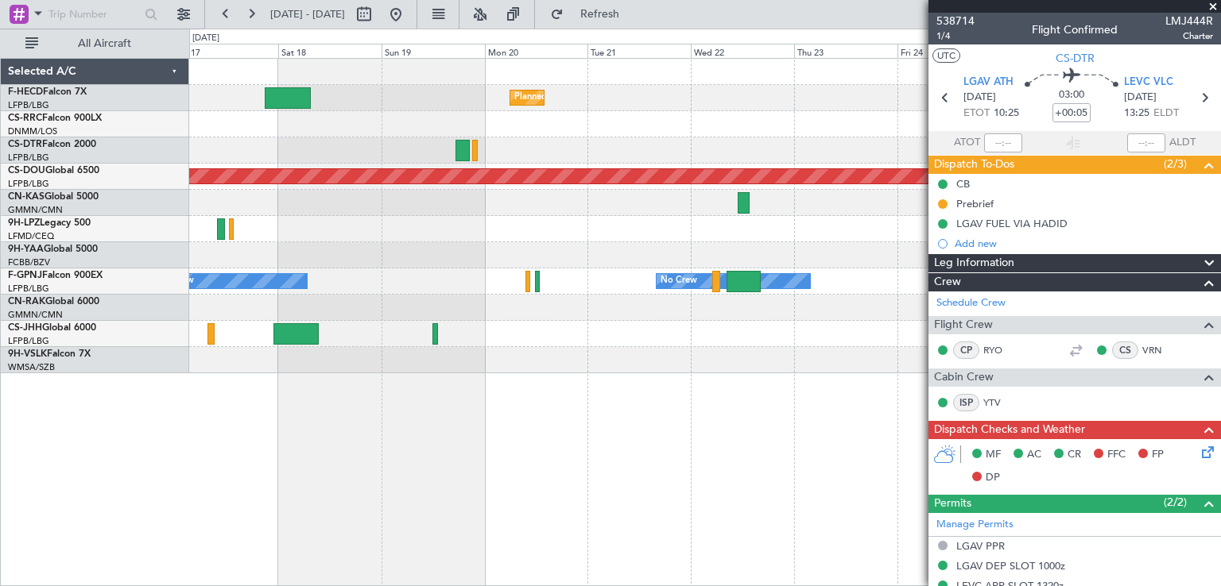
click at [1214, 4] on span at bounding box center [1213, 7] width 16 height 14
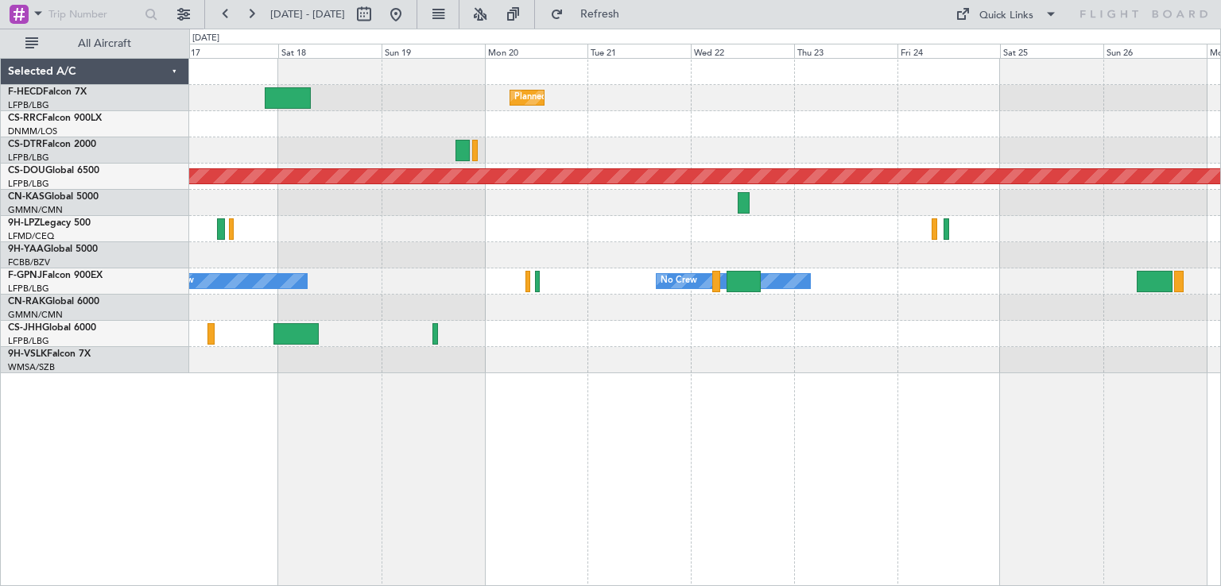
type input "0"
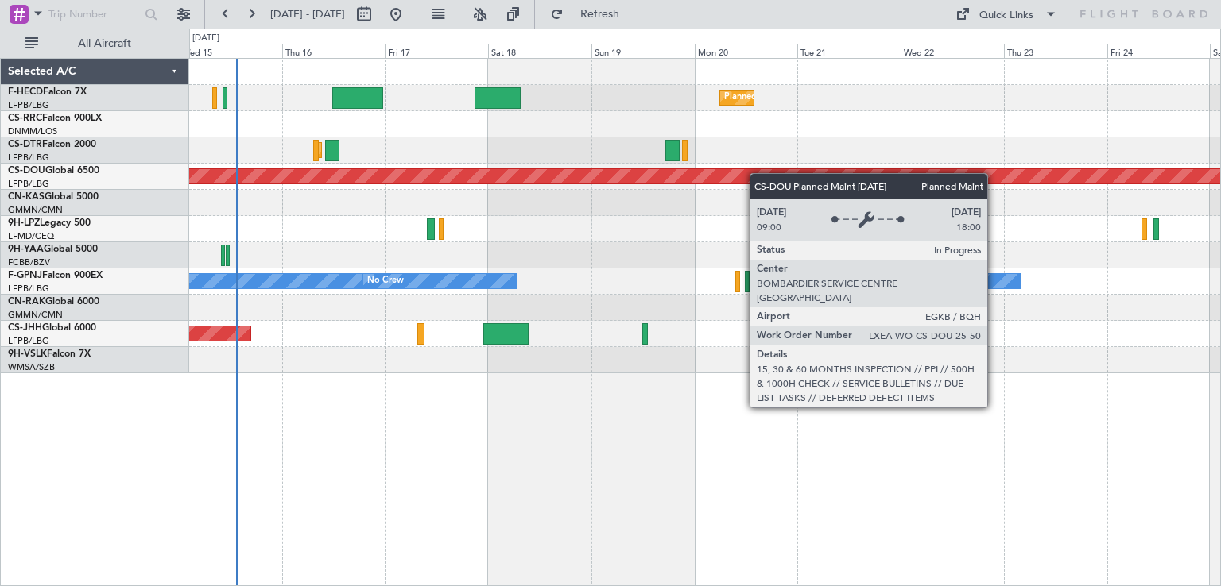
click at [819, 181] on div "Planned Maint [GEOGRAPHIC_DATA] ([GEOGRAPHIC_DATA]) Planned Maint [GEOGRAPHIC_D…" at bounding box center [704, 216] width 1031 height 315
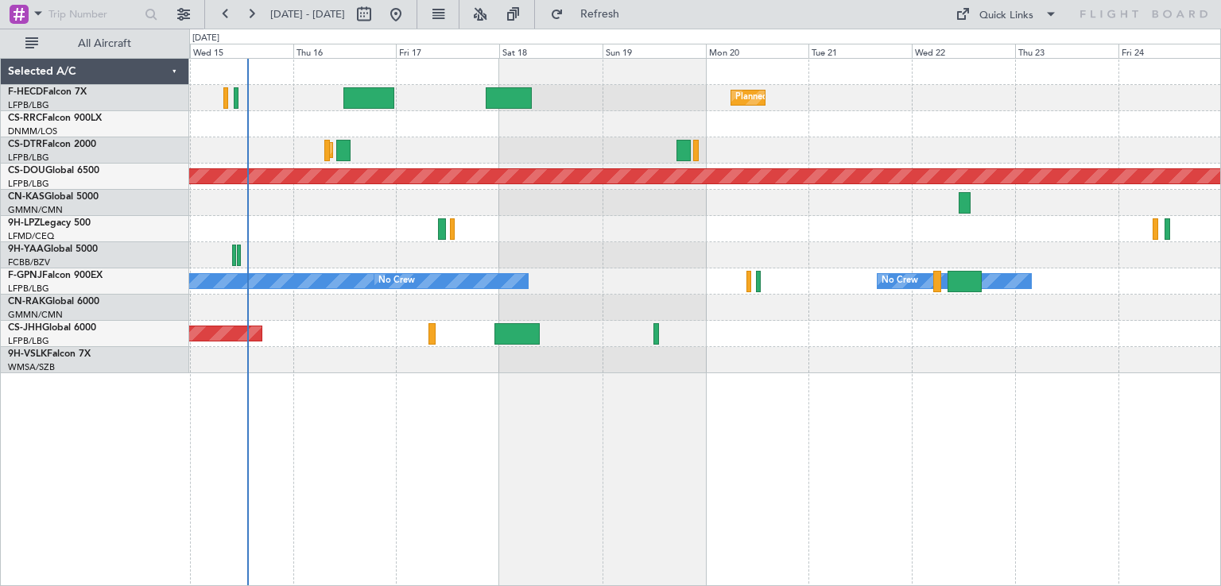
click at [430, 199] on div at bounding box center [704, 203] width 1031 height 26
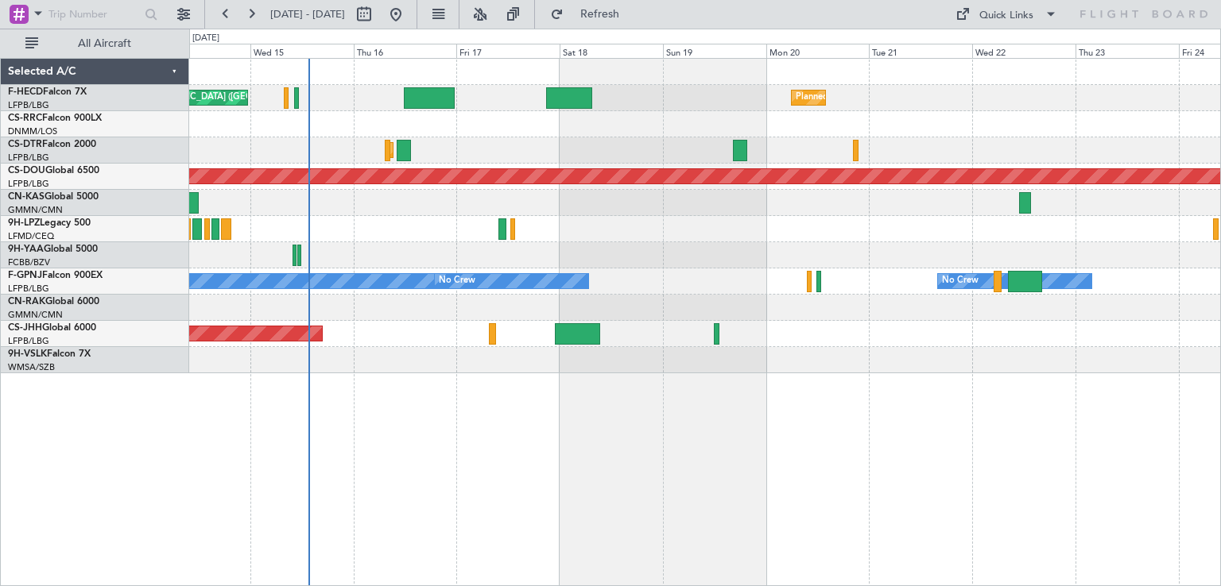
click at [648, 233] on div "Planned Maint [GEOGRAPHIC_DATA] ([GEOGRAPHIC_DATA]) Planned Maint [GEOGRAPHIC_D…" at bounding box center [704, 216] width 1031 height 315
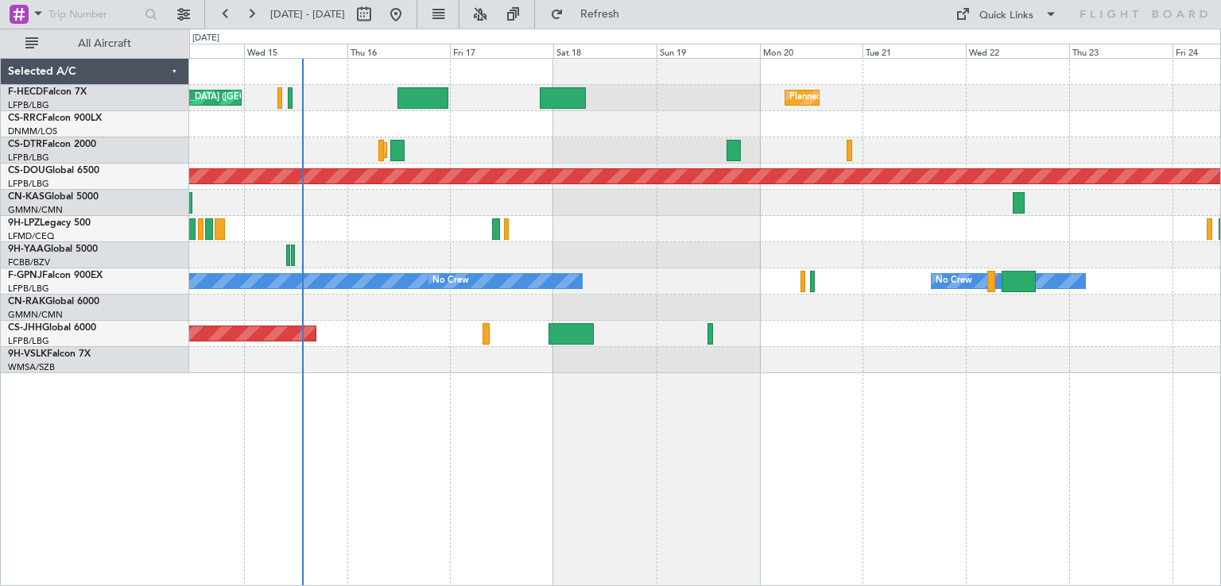
click at [590, 188] on div "Planned Maint London ([GEOGRAPHIC_DATA])" at bounding box center [704, 177] width 1031 height 26
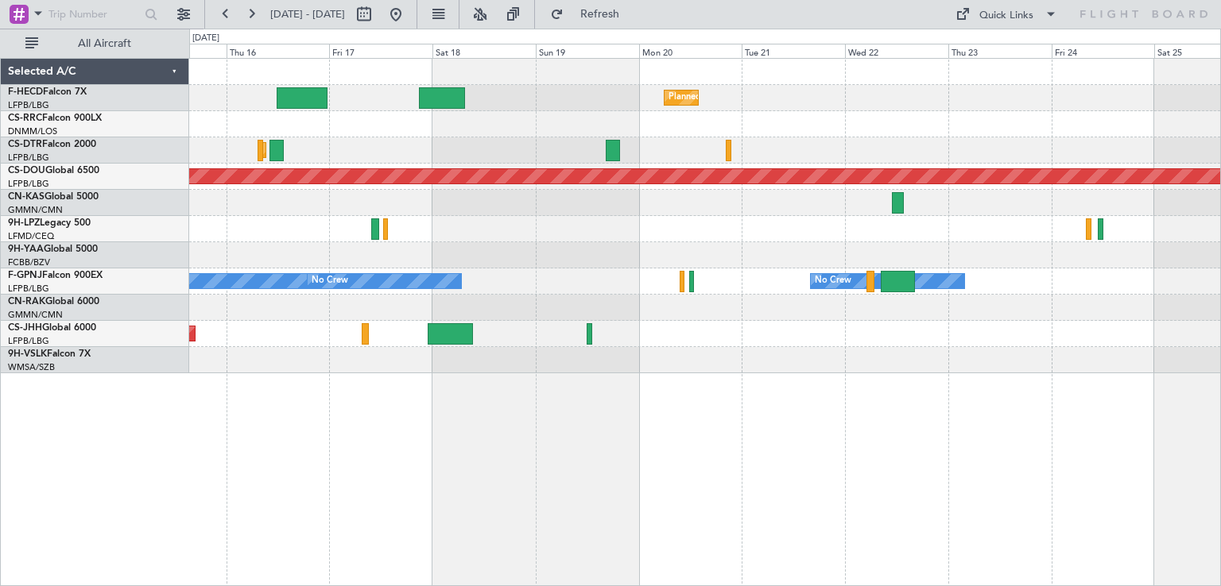
click at [567, 179] on div "Planned Maint [GEOGRAPHIC_DATA] ([GEOGRAPHIC_DATA]) Planned Maint [GEOGRAPHIC_D…" at bounding box center [704, 216] width 1031 height 315
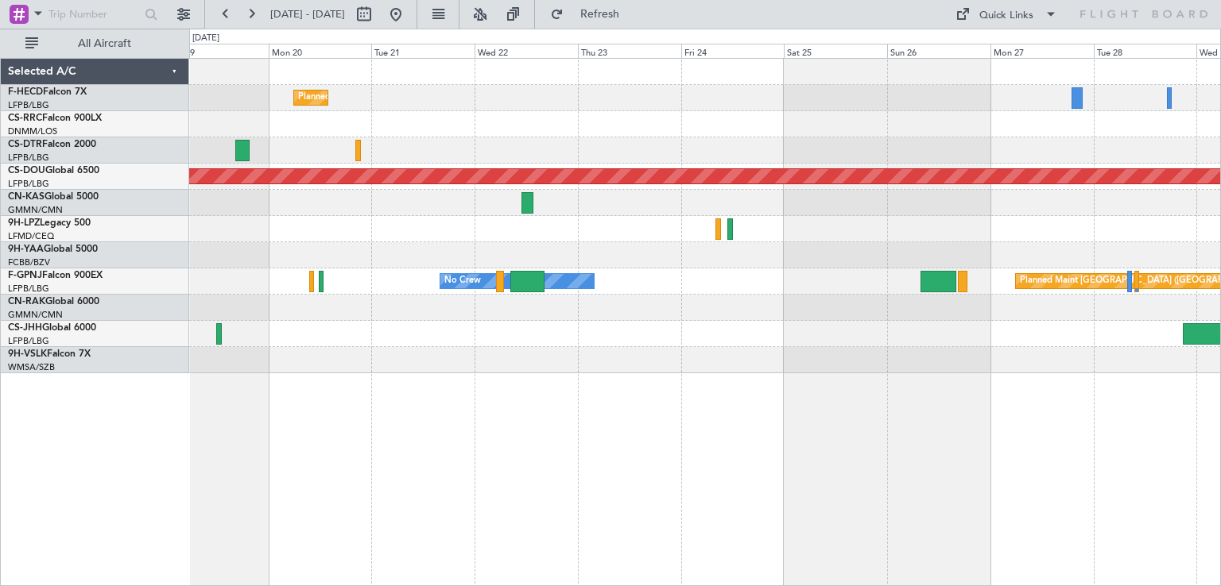
click at [449, 219] on div "Planned Maint [GEOGRAPHIC_DATA] ([GEOGRAPHIC_DATA]) Planned Maint [GEOGRAPHIC_D…" at bounding box center [704, 216] width 1031 height 315
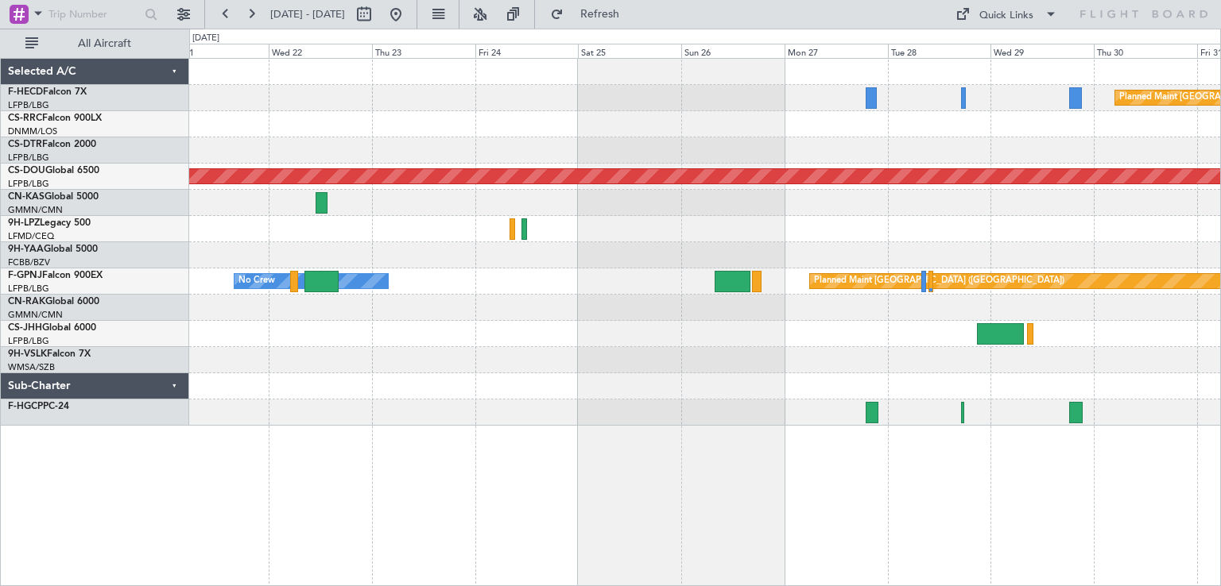
click at [374, 157] on div at bounding box center [704, 150] width 1031 height 26
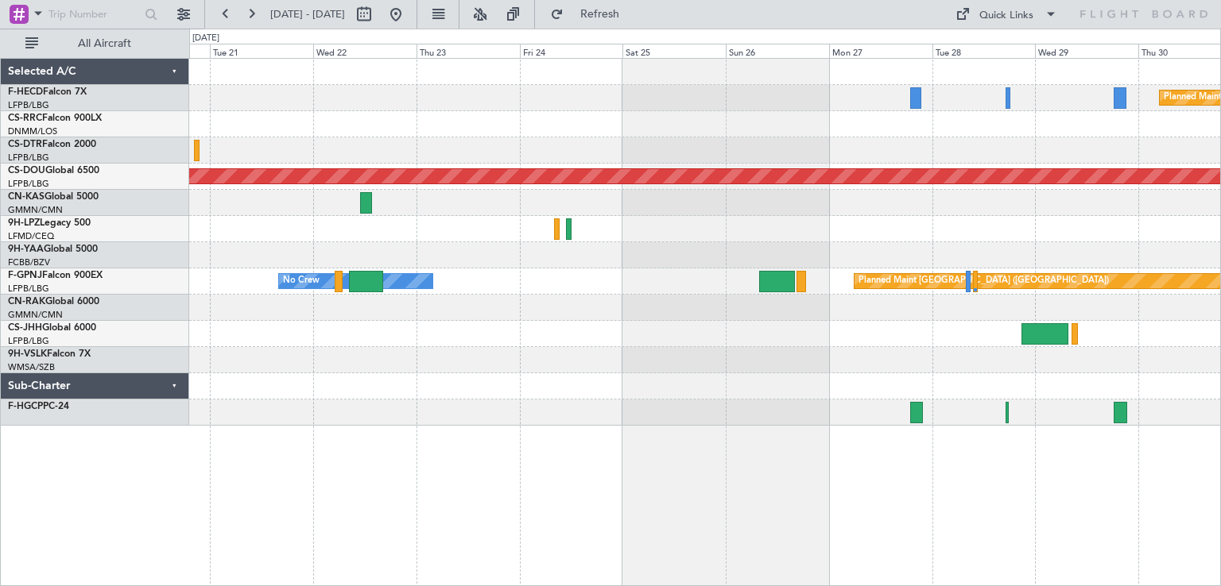
click at [637, 192] on div "Planned Maint [GEOGRAPHIC_DATA] ([GEOGRAPHIC_DATA]) Planned Maint [GEOGRAPHIC_D…" at bounding box center [704, 242] width 1031 height 367
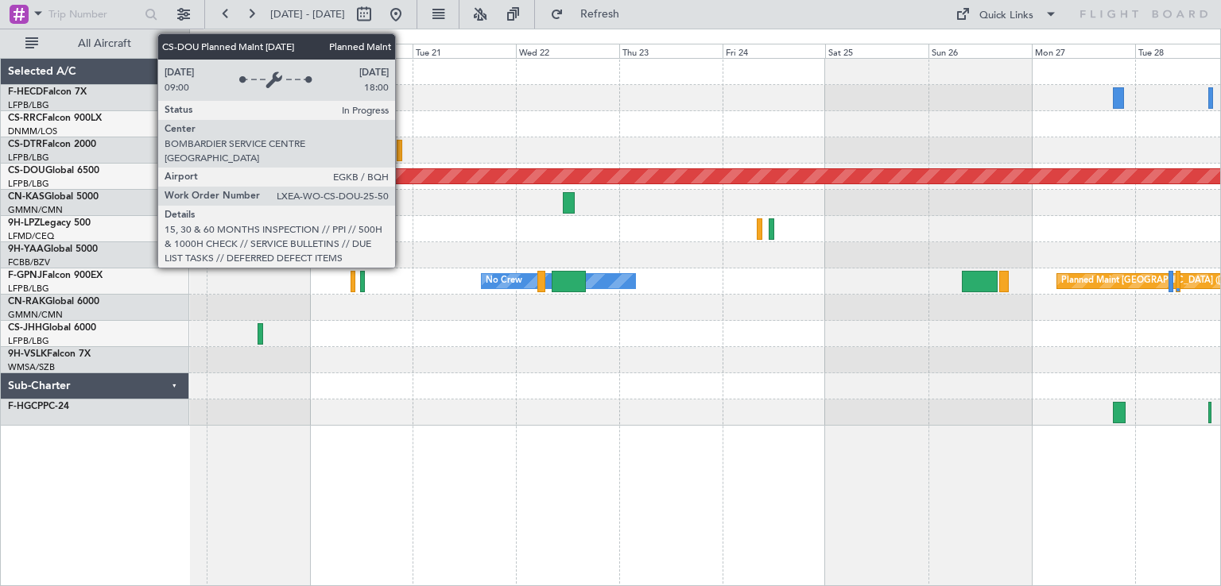
click at [501, 182] on div "Planned Maint London ([GEOGRAPHIC_DATA])" at bounding box center [700, 176] width 3083 height 14
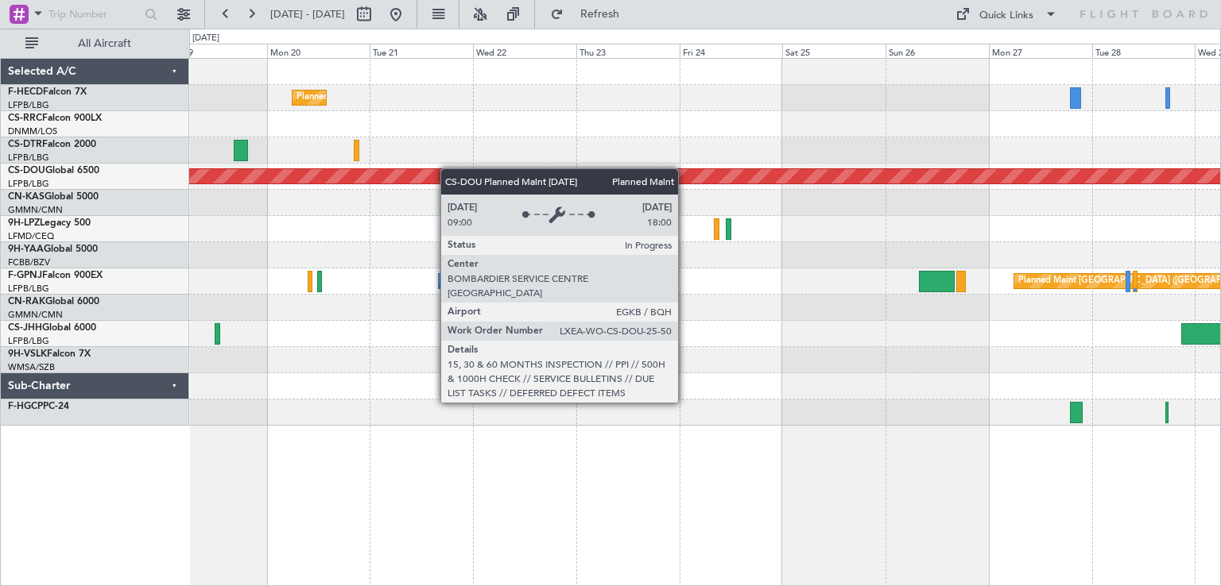
click at [392, 175] on div "Planned Maint London ([GEOGRAPHIC_DATA])" at bounding box center [704, 177] width 1031 height 26
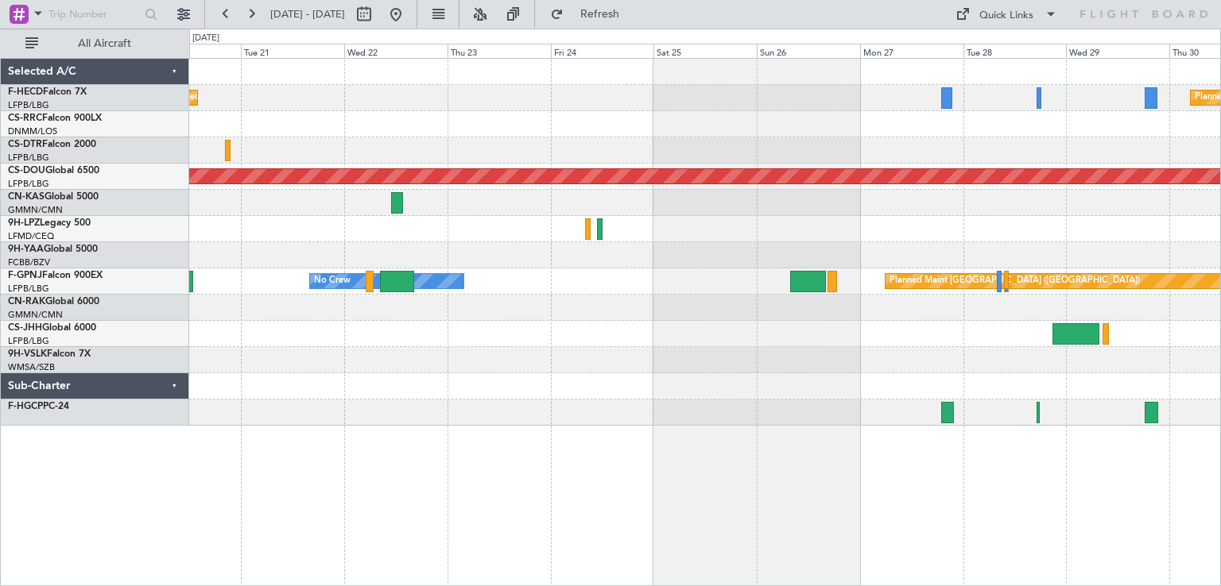
click at [459, 238] on div at bounding box center [704, 229] width 1031 height 26
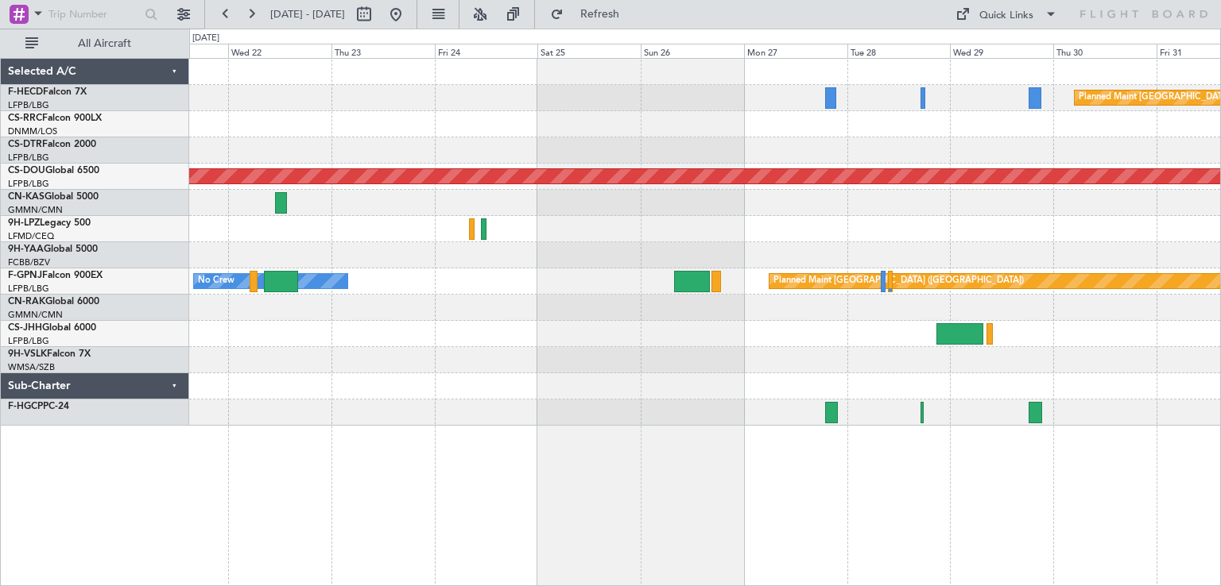
click at [1001, 259] on div "Planned Maint [GEOGRAPHIC_DATA] ([GEOGRAPHIC_DATA]) Planned Maint [GEOGRAPHIC_D…" at bounding box center [704, 242] width 1031 height 367
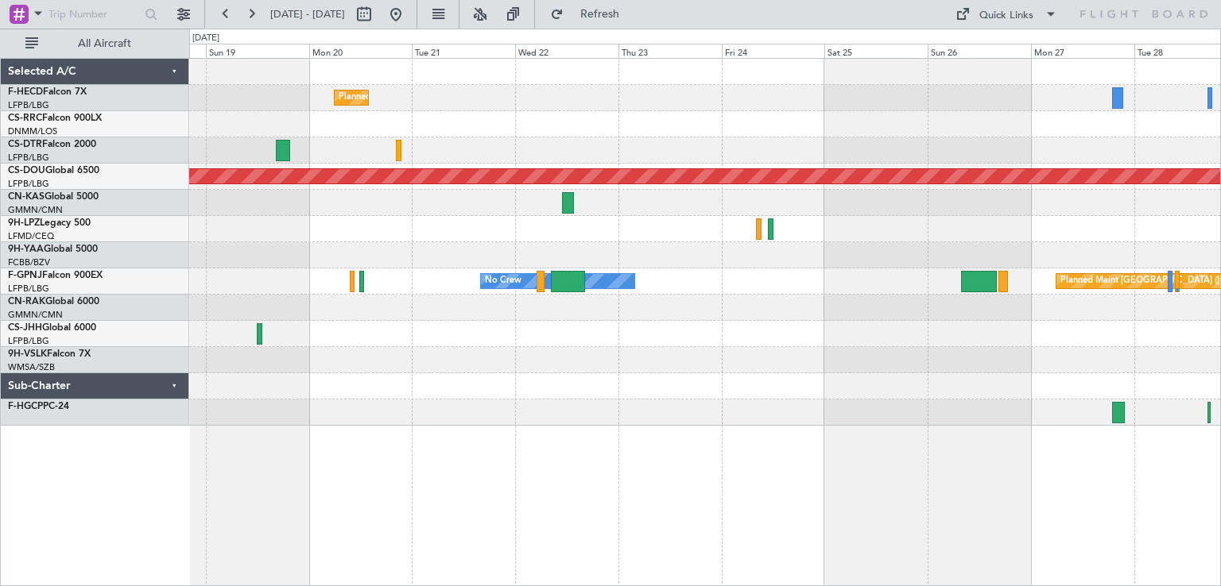
click at [718, 157] on div "Planned Maint Sofia" at bounding box center [704, 150] width 1031 height 26
click at [868, 157] on div "Planned Maint Sofia" at bounding box center [704, 150] width 1031 height 26
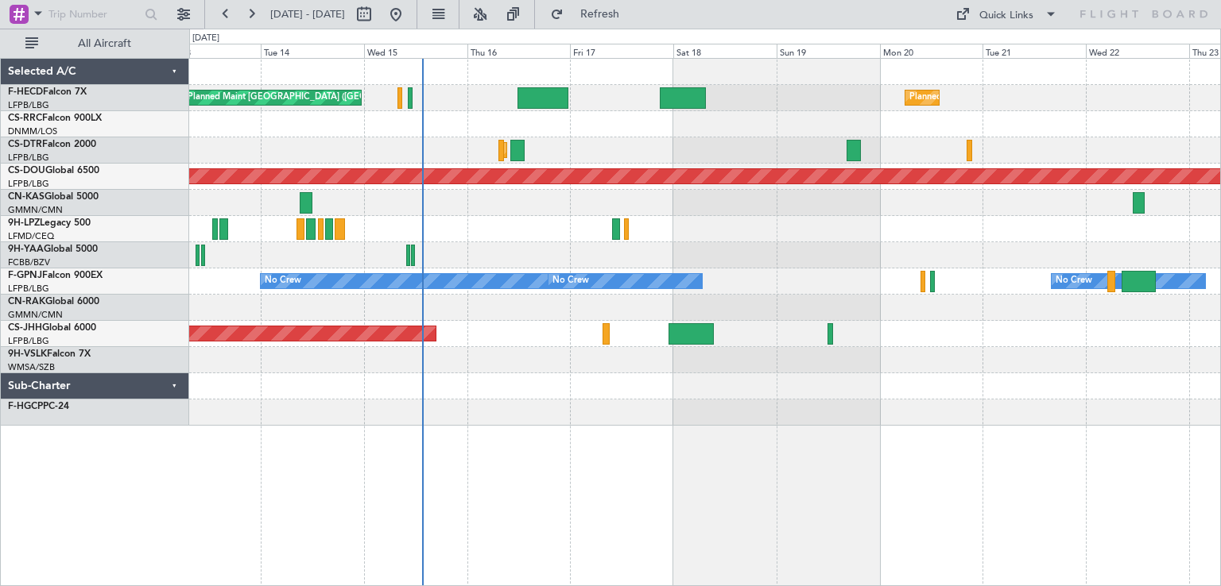
click at [1090, 162] on div "Planned Maint Sofia" at bounding box center [704, 150] width 1031 height 26
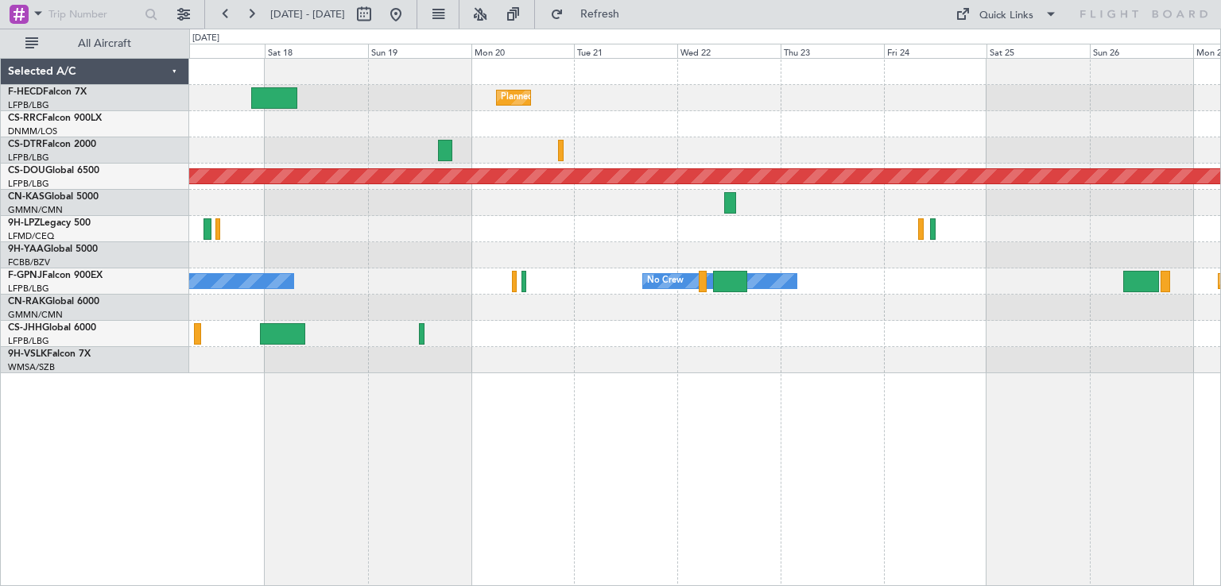
click at [644, 169] on div "Planned Maint [GEOGRAPHIC_DATA] ([GEOGRAPHIC_DATA]) Planned Maint [GEOGRAPHIC_D…" at bounding box center [704, 216] width 1031 height 315
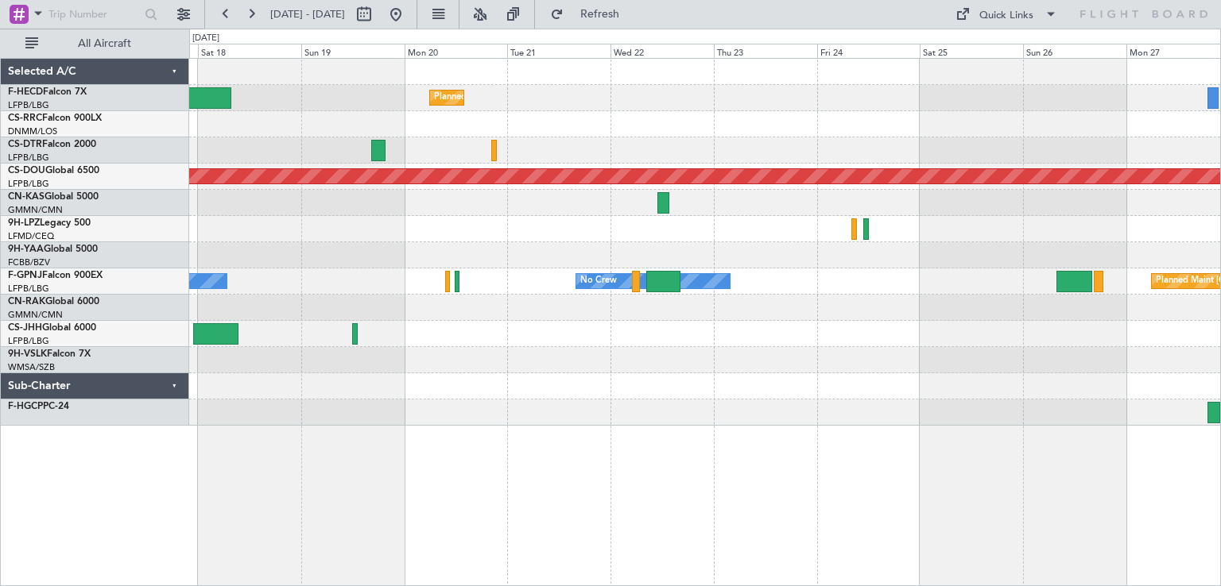
click at [844, 161] on div "Planned Maint Sofia" at bounding box center [704, 150] width 1031 height 26
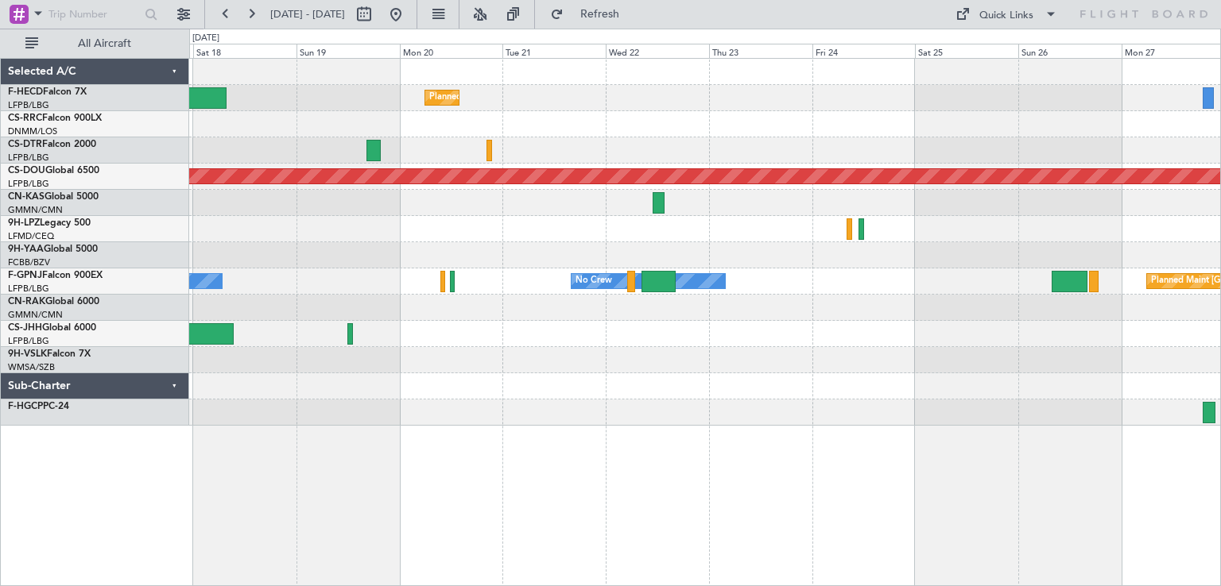
click at [479, 278] on div "Planned Maint [GEOGRAPHIC_DATA] ([GEOGRAPHIC_DATA]) Planned Maint [GEOGRAPHIC_D…" at bounding box center [704, 242] width 1031 height 367
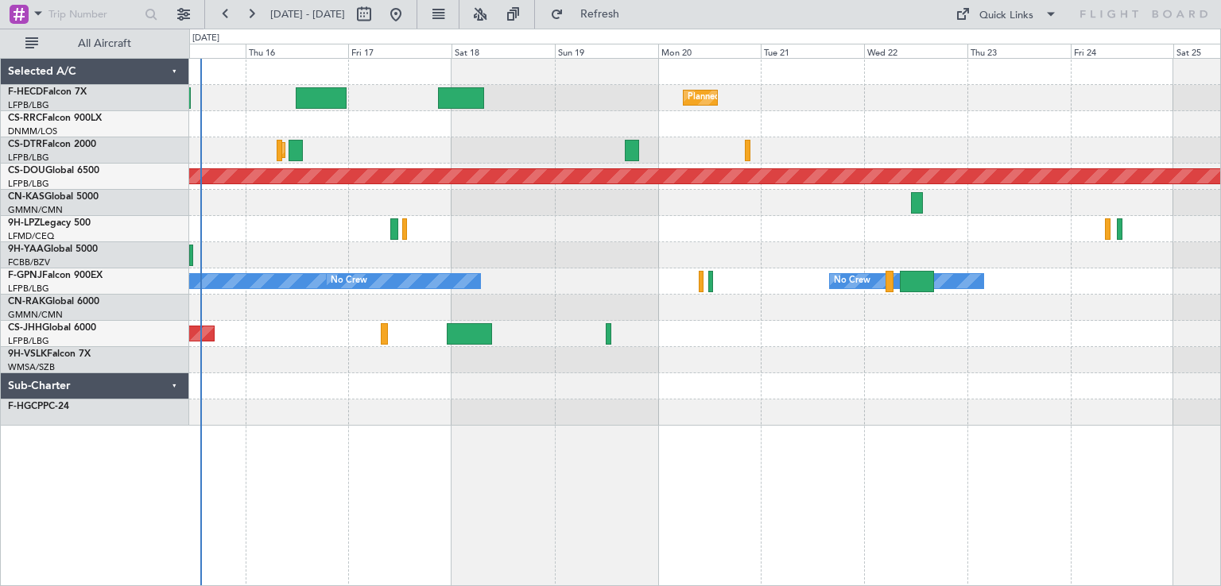
click at [607, 271] on div "Planned Maint [GEOGRAPHIC_DATA] ([GEOGRAPHIC_DATA]) Planned Maint [GEOGRAPHIC_D…" at bounding box center [704, 242] width 1031 height 367
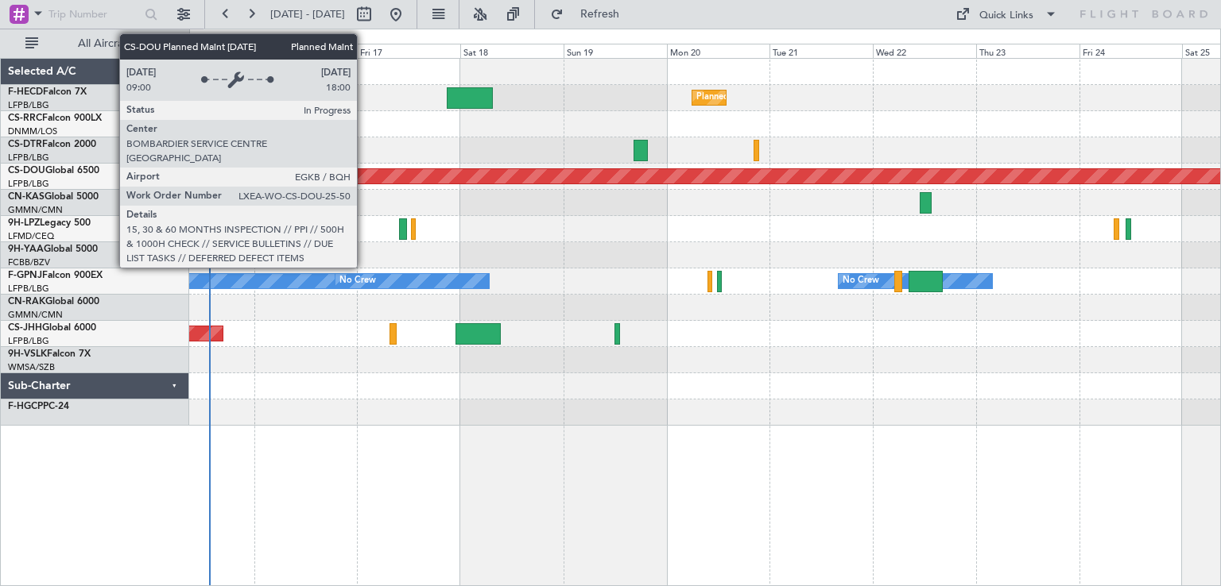
click at [544, 182] on div "Planned Maint London ([GEOGRAPHIC_DATA])" at bounding box center [704, 176] width 3091 height 14
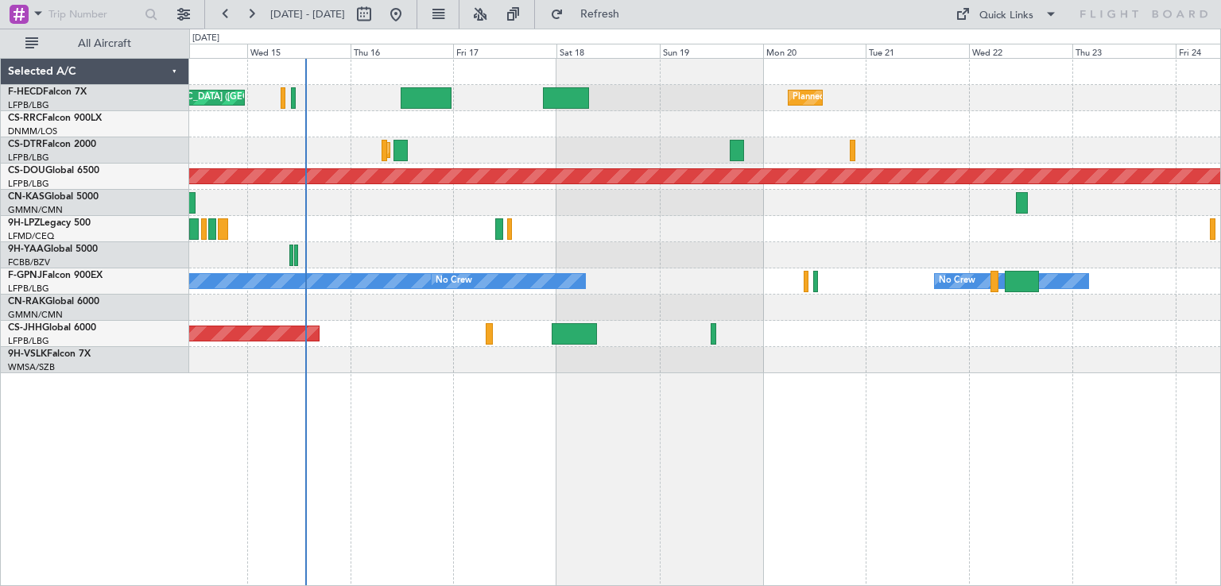
click at [725, 222] on div "Planned Maint [GEOGRAPHIC_DATA] ([GEOGRAPHIC_DATA]) Planned Maint [GEOGRAPHIC_D…" at bounding box center [704, 216] width 1031 height 315
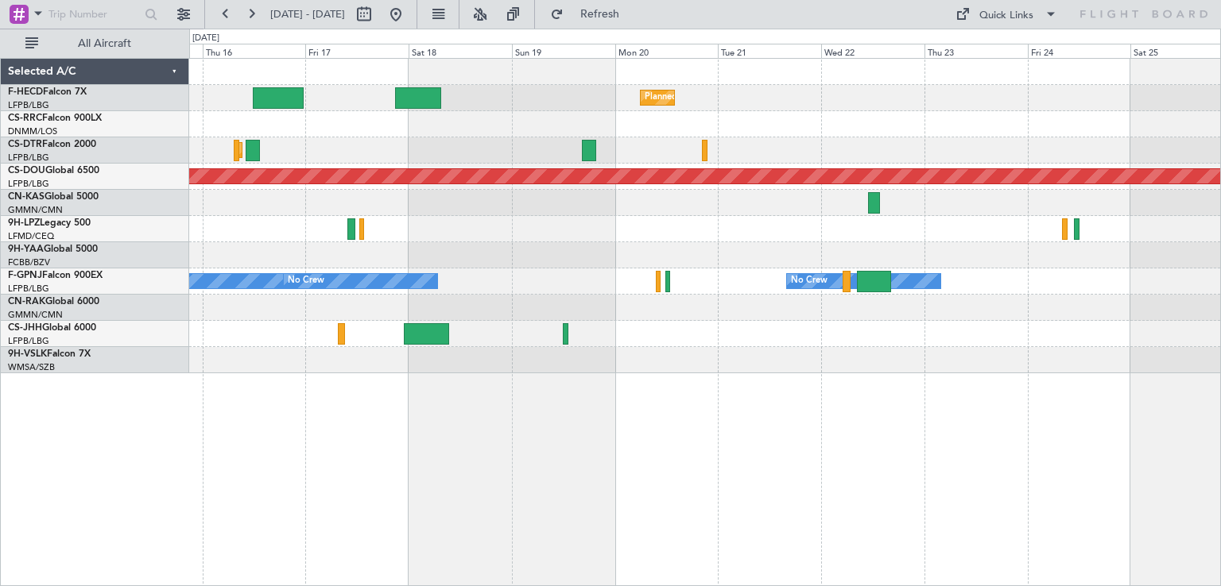
click at [655, 233] on div at bounding box center [704, 229] width 1031 height 26
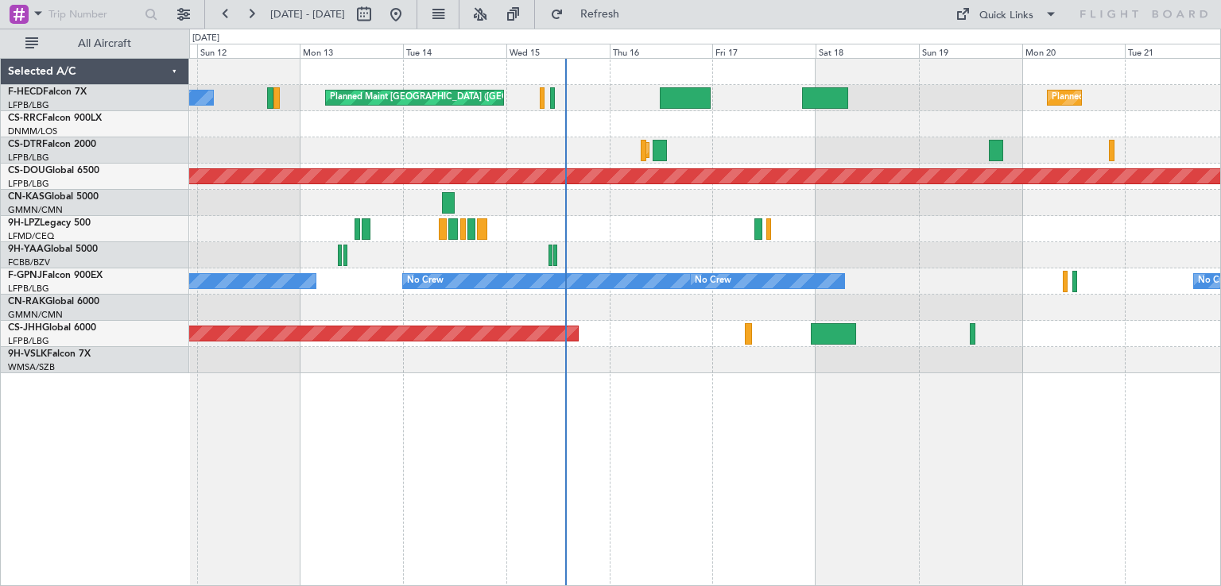
click at [1058, 232] on div "Planned Maint [GEOGRAPHIC_DATA] ([GEOGRAPHIC_DATA]) Planned Maint [GEOGRAPHIC_D…" at bounding box center [704, 216] width 1031 height 315
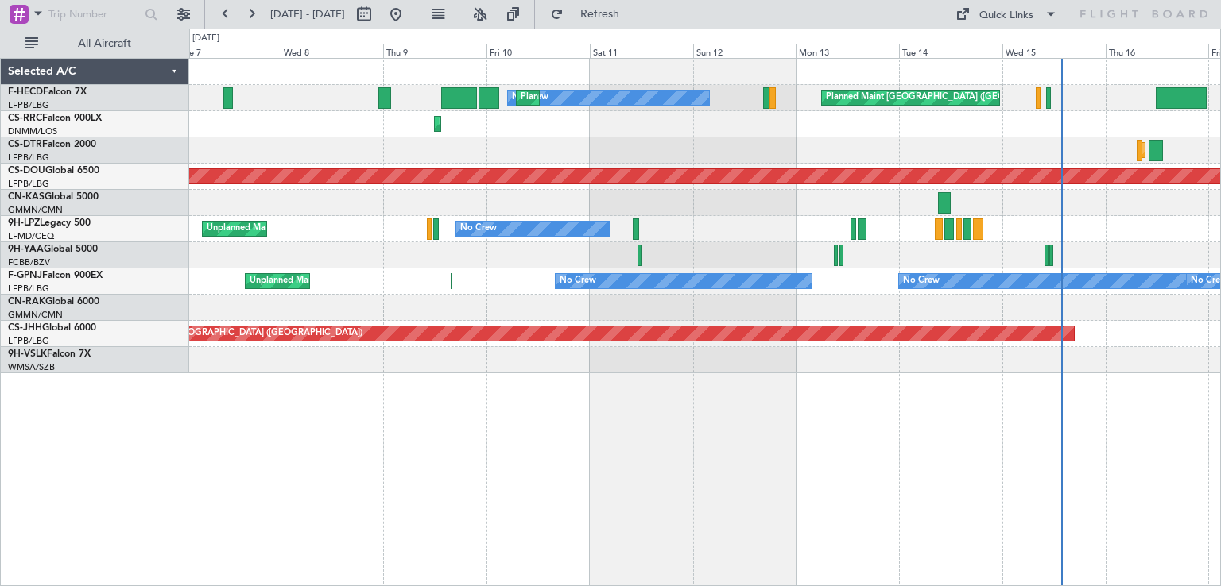
click at [804, 230] on div "Planned Maint [GEOGRAPHIC_DATA] ([GEOGRAPHIC_DATA]) No Crew Planned Maint [GEOG…" at bounding box center [704, 216] width 1031 height 315
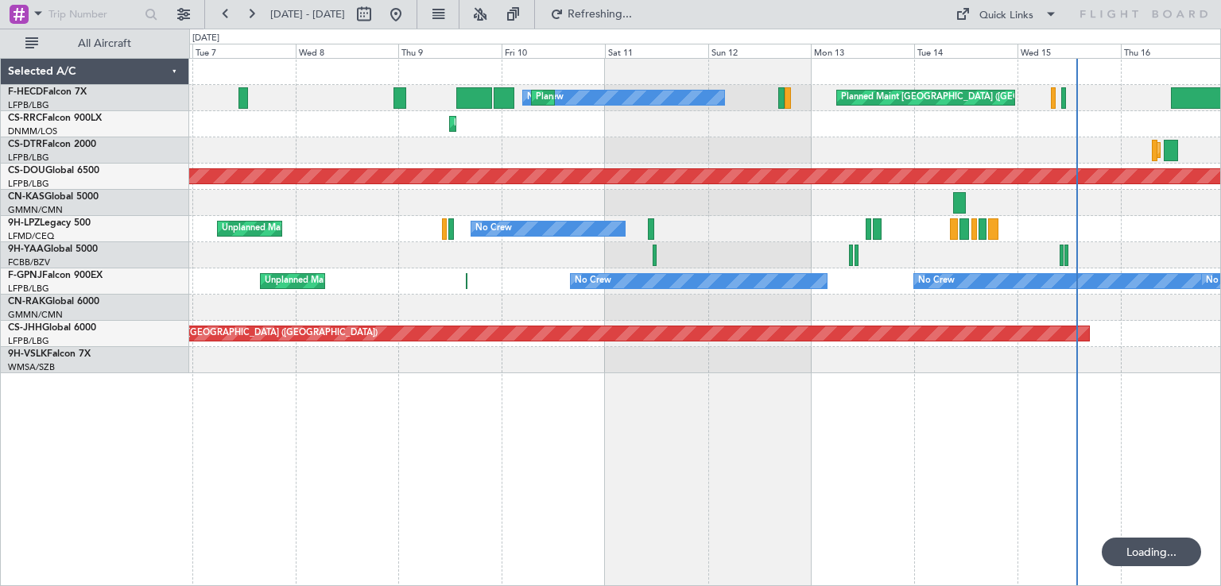
click at [527, 179] on div "Planned Maint London ([GEOGRAPHIC_DATA])" at bounding box center [704, 177] width 1031 height 26
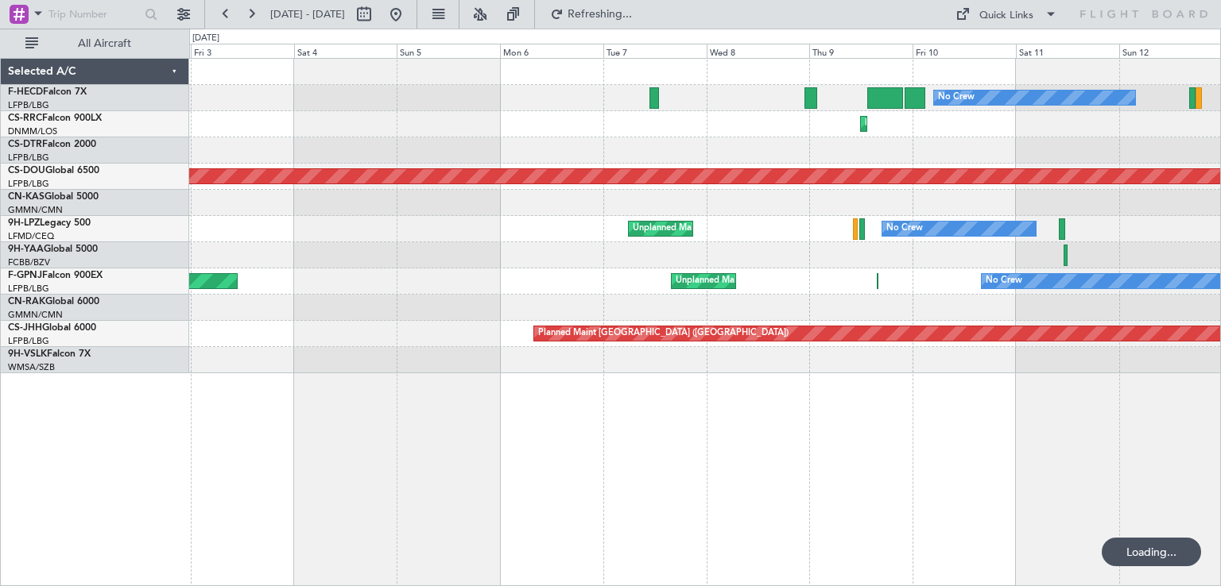
click at [590, 129] on div "Planned Maint [GEOGRAPHIC_DATA] ([GEOGRAPHIC_DATA]) No Crew Planned Maint [GEOG…" at bounding box center [704, 216] width 1031 height 315
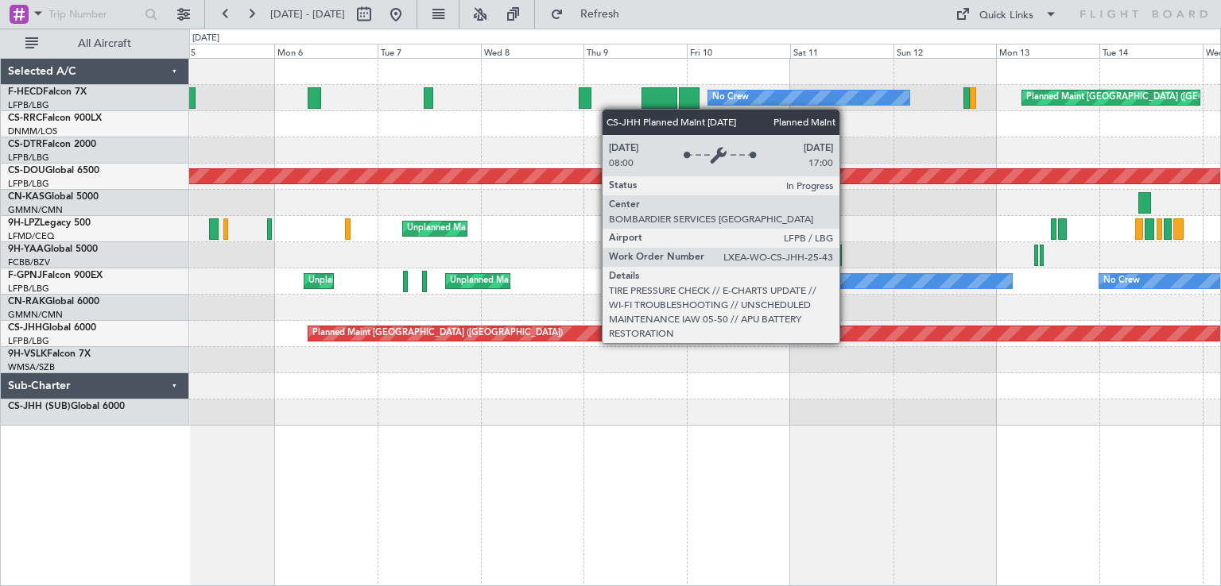
click at [563, 339] on div "Planned Maint [GEOGRAPHIC_DATA] ([GEOGRAPHIC_DATA])" at bounding box center [791, 334] width 966 height 14
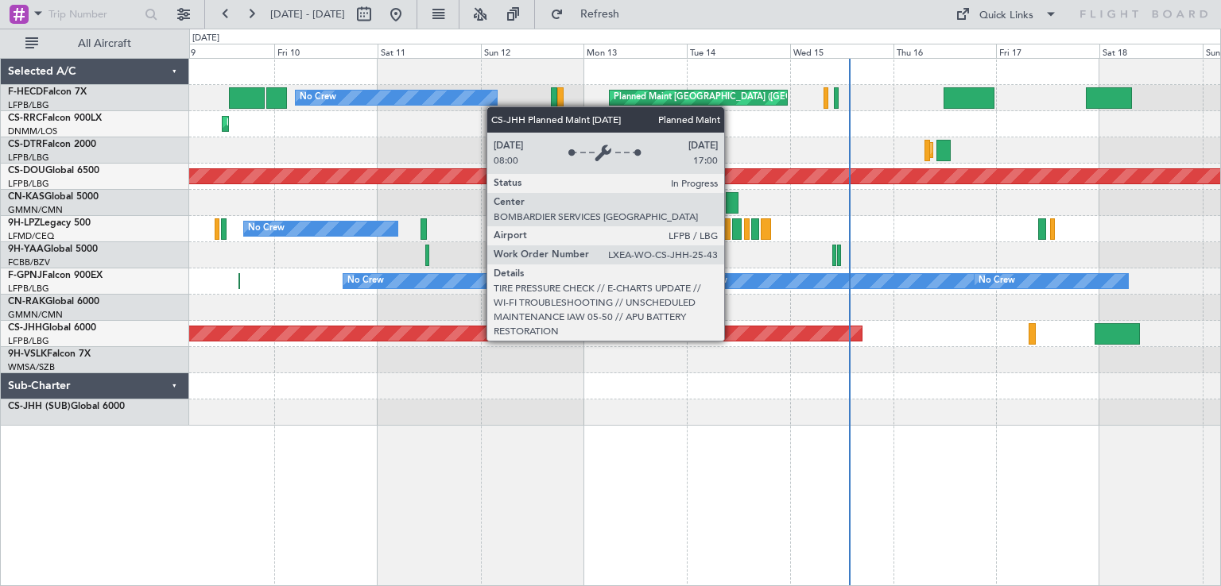
click at [463, 338] on div "Planned Maint [GEOGRAPHIC_DATA] ([GEOGRAPHIC_DATA])" at bounding box center [379, 334] width 966 height 14
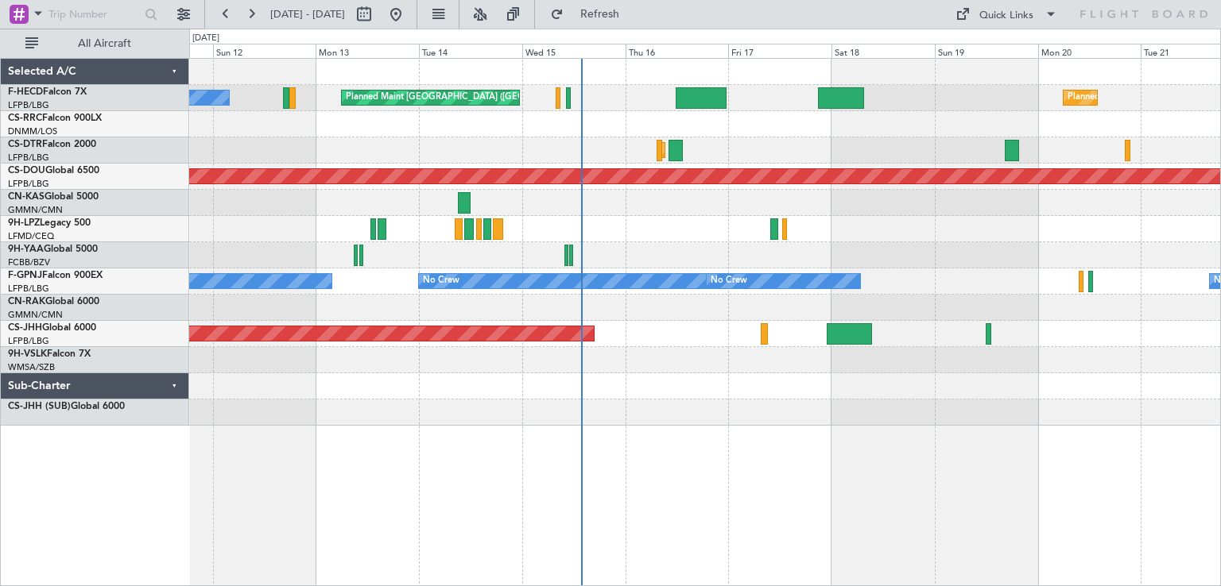
click at [453, 370] on div at bounding box center [704, 360] width 1031 height 26
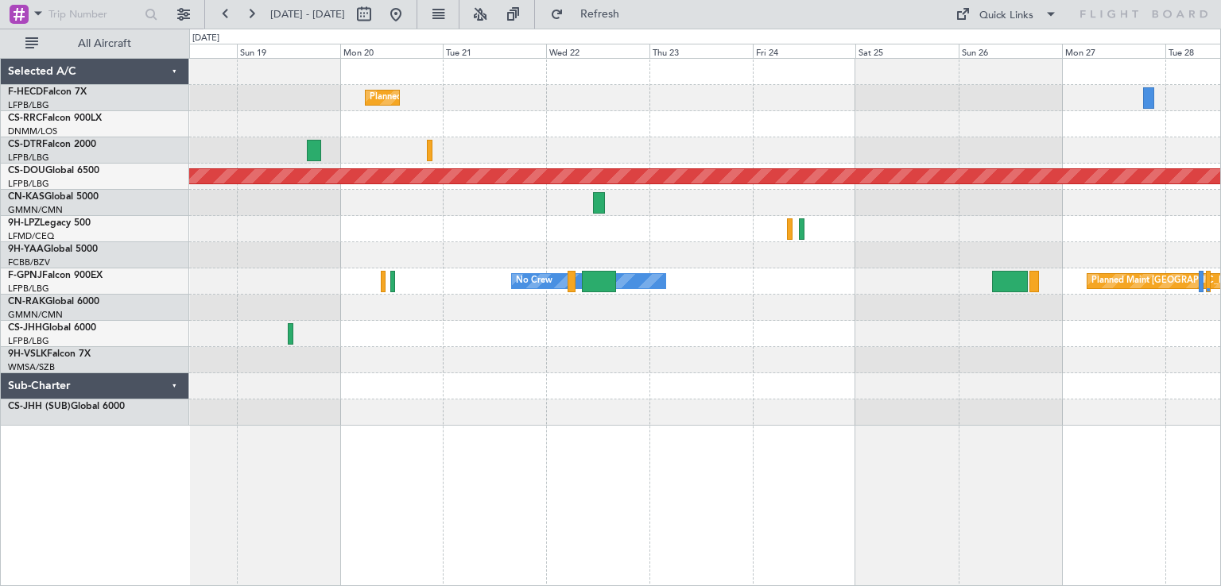
click at [409, 337] on div "Planned Maint [GEOGRAPHIC_DATA] ([GEOGRAPHIC_DATA]) Planned Maint [GEOGRAPHIC_D…" at bounding box center [704, 242] width 1031 height 367
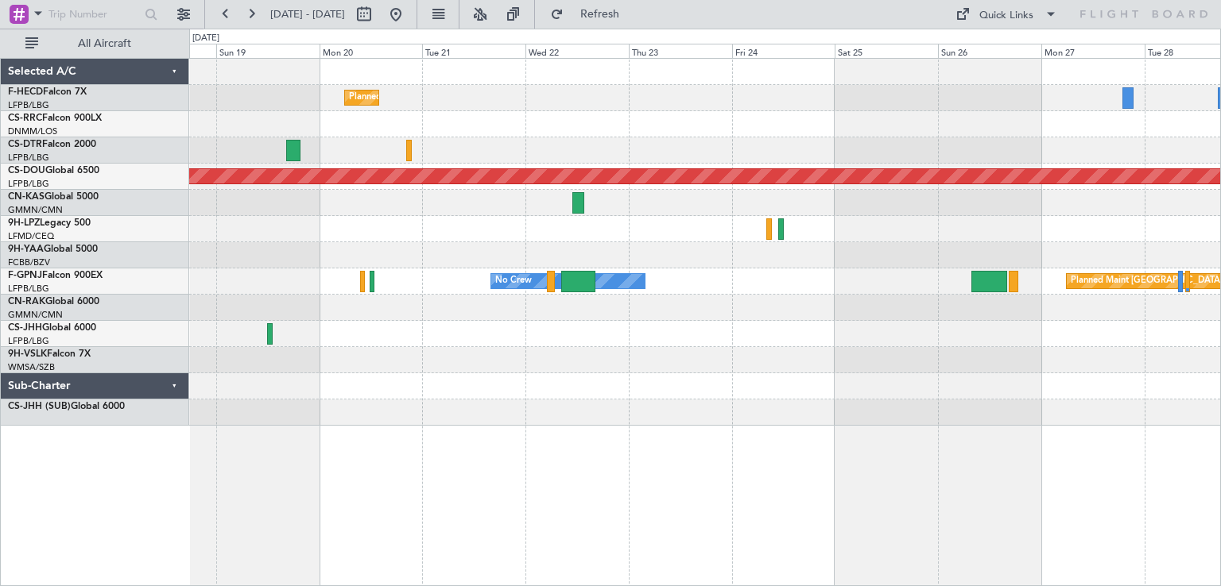
click at [564, 296] on div "Planned Maint [GEOGRAPHIC_DATA] ([GEOGRAPHIC_DATA]) Planned Maint [GEOGRAPHIC_D…" at bounding box center [704, 242] width 1031 height 367
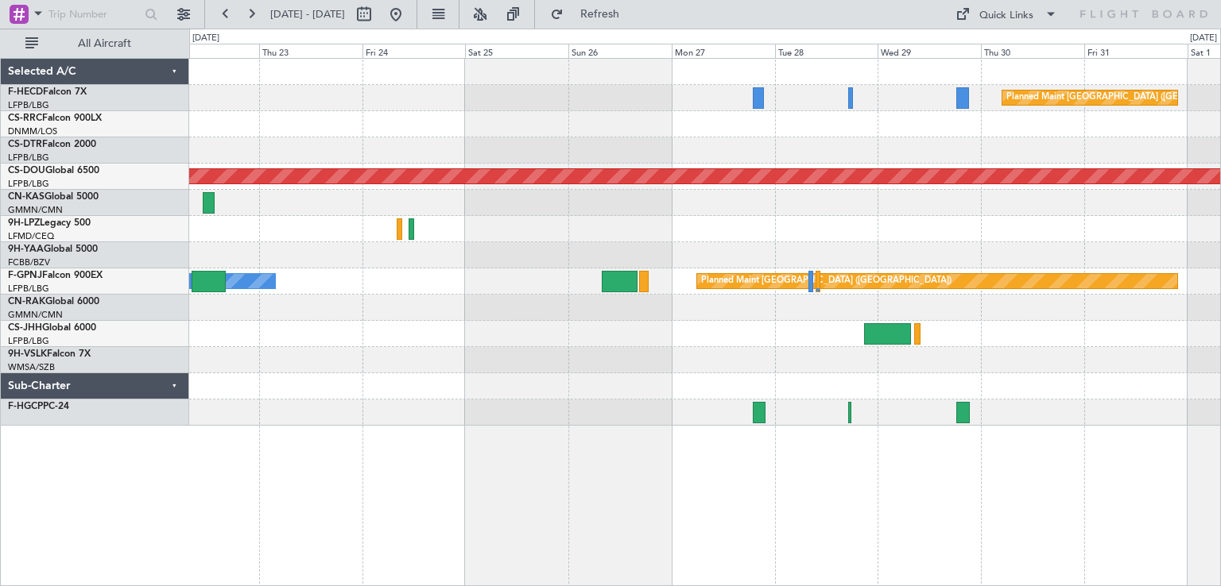
click at [686, 361] on div "Planned Maint [GEOGRAPHIC_DATA] ([GEOGRAPHIC_DATA]) Planned Maint [GEOGRAPHIC_D…" at bounding box center [704, 242] width 1031 height 367
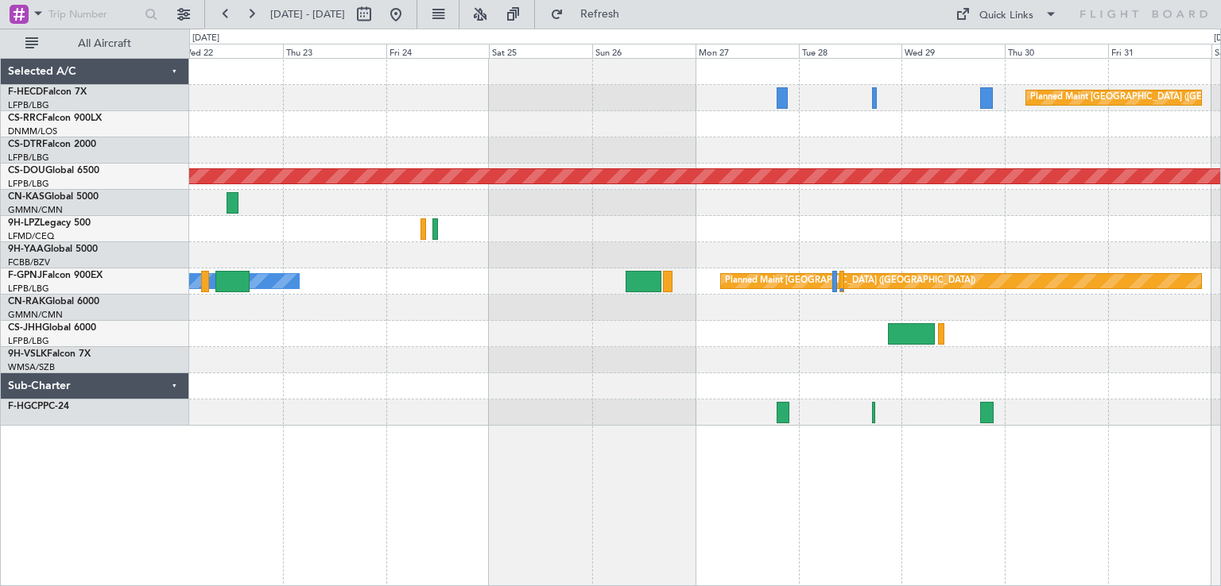
click at [740, 384] on div "Planned Maint [GEOGRAPHIC_DATA] ([GEOGRAPHIC_DATA]) Planned Maint [GEOGRAPHIC_D…" at bounding box center [704, 242] width 1031 height 367
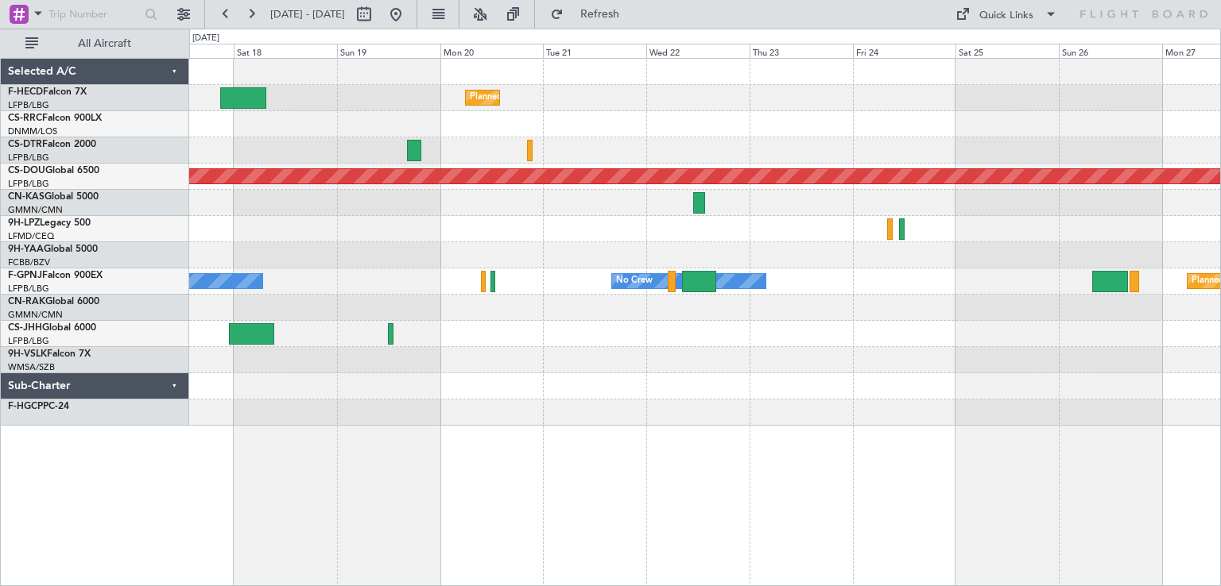
click at [808, 368] on div "Planned Maint [GEOGRAPHIC_DATA] ([GEOGRAPHIC_DATA]) Planned Maint Sofia Planned…" at bounding box center [704, 242] width 1031 height 367
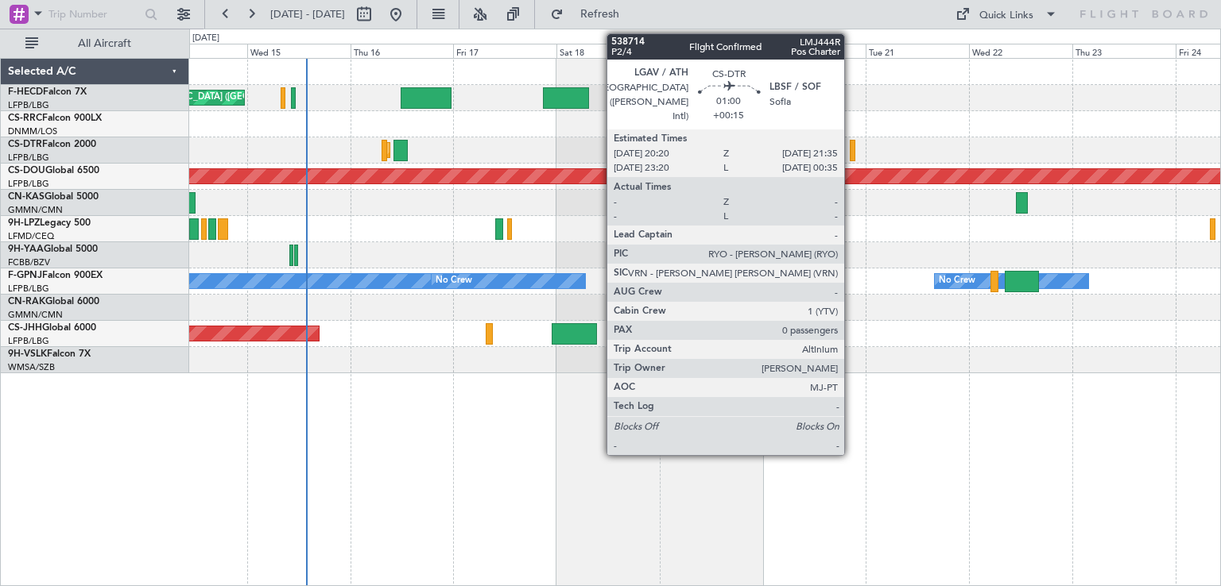
click at [851, 141] on div at bounding box center [853, 150] width 6 height 21
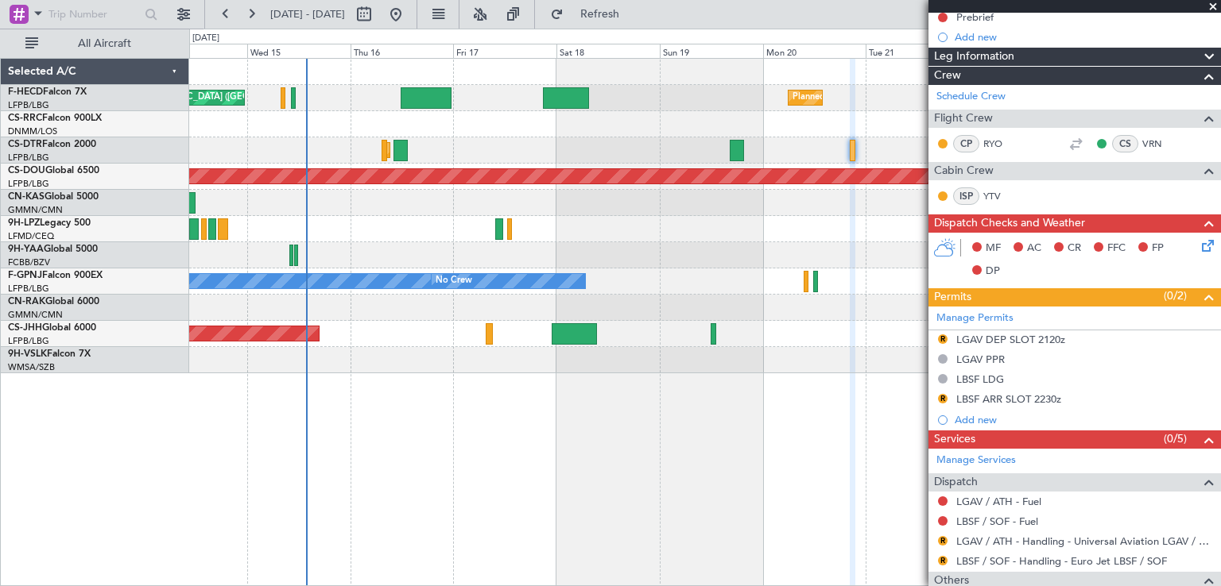
scroll to position [238, 0]
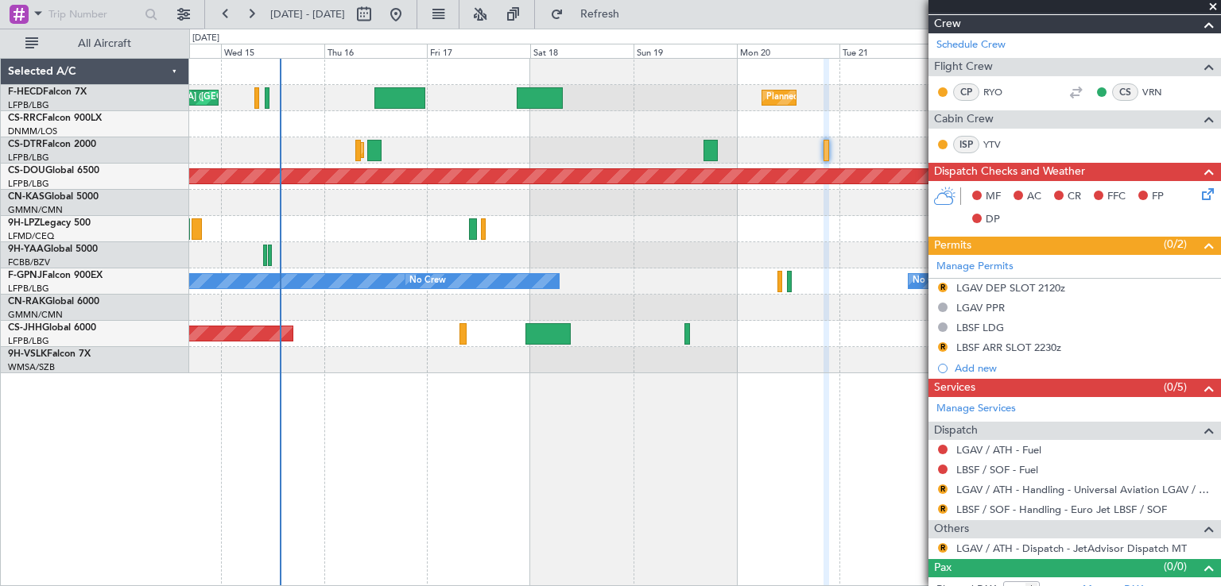
click at [718, 217] on div "Planned Maint [GEOGRAPHIC_DATA] ([GEOGRAPHIC_DATA]) Planned Maint [GEOGRAPHIC_D…" at bounding box center [704, 216] width 1031 height 315
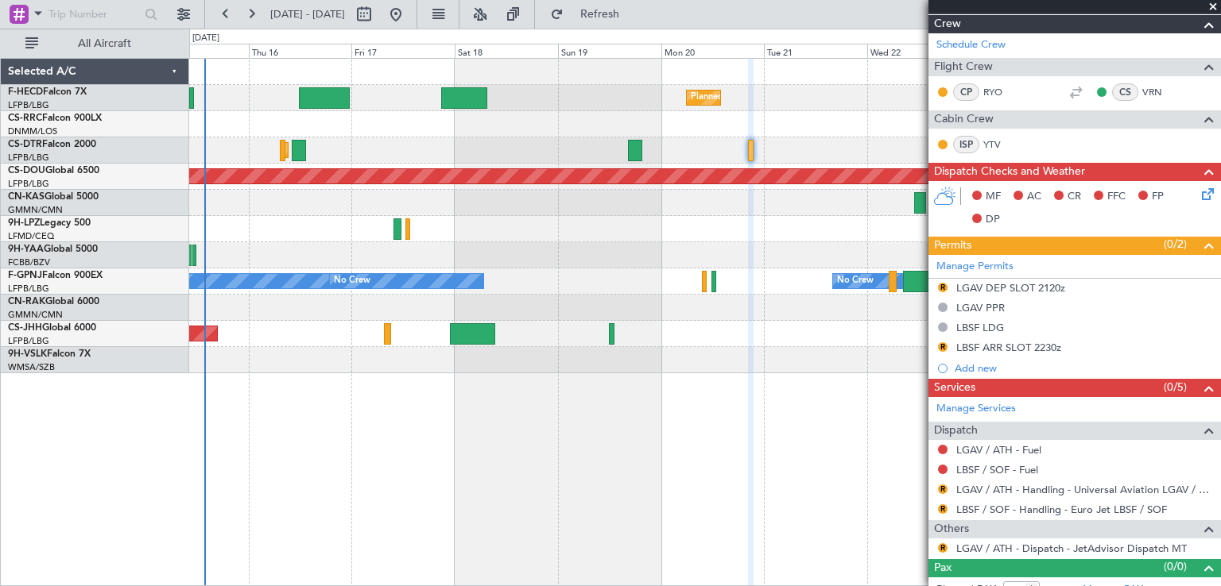
click at [644, 206] on div at bounding box center [704, 203] width 1031 height 26
